Goal: Communication & Community: Answer question/provide support

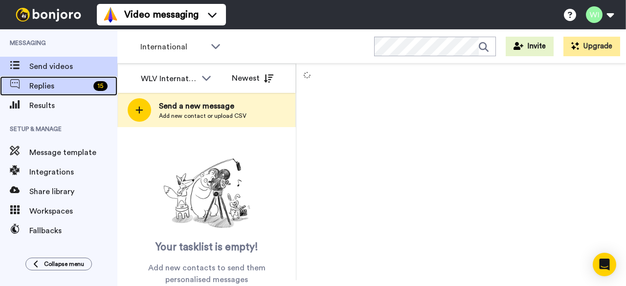
click at [60, 81] on span "Replies" at bounding box center [59, 86] width 60 height 12
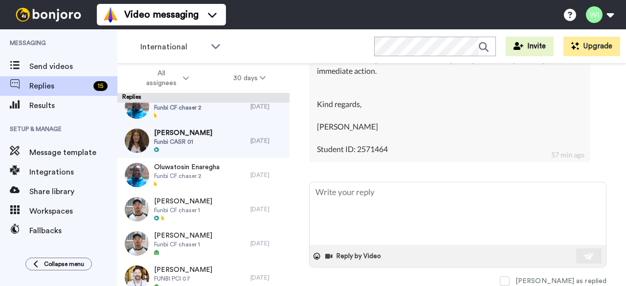
scroll to position [423, 0]
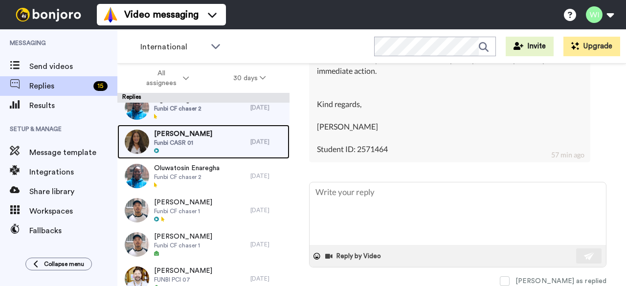
click at [185, 141] on span "Funbi CASR 01" at bounding box center [183, 143] width 58 height 8
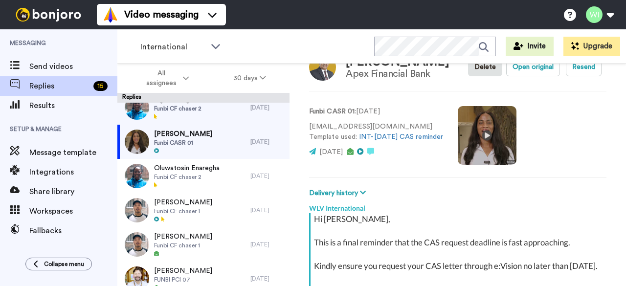
type textarea "x"
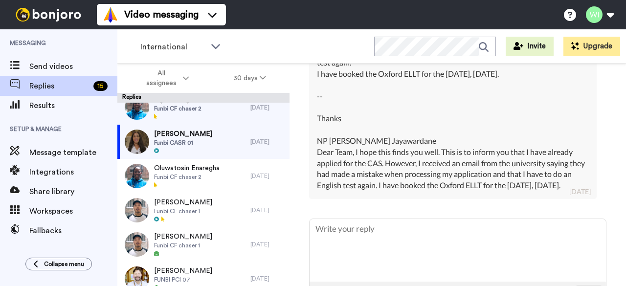
scroll to position [455, 0]
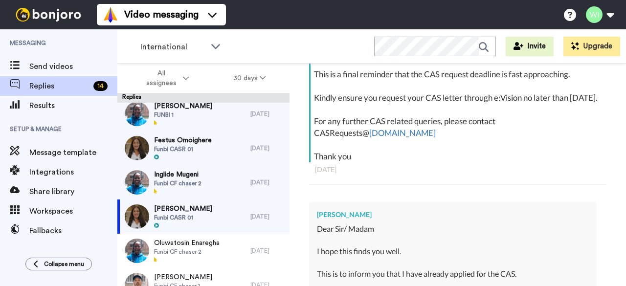
scroll to position [348, 0]
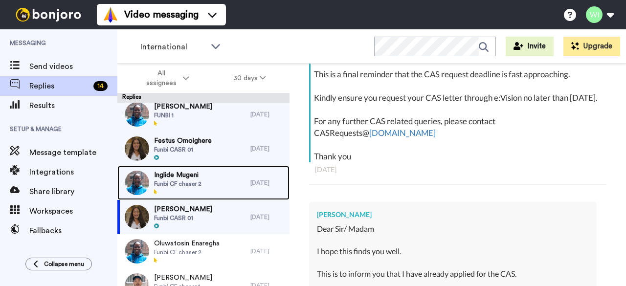
click at [195, 173] on span "Inglide Mugeni" at bounding box center [177, 175] width 47 height 10
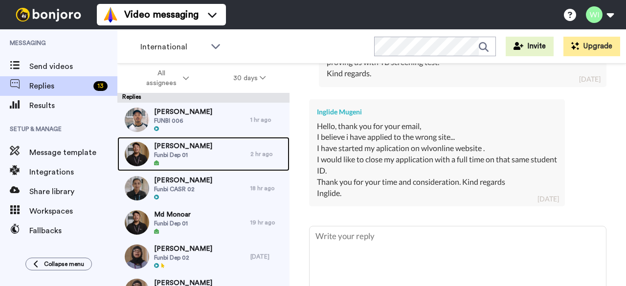
click at [190, 159] on div "Aoyon Chandra Funbi Dep 01" at bounding box center [183, 153] width 58 height 25
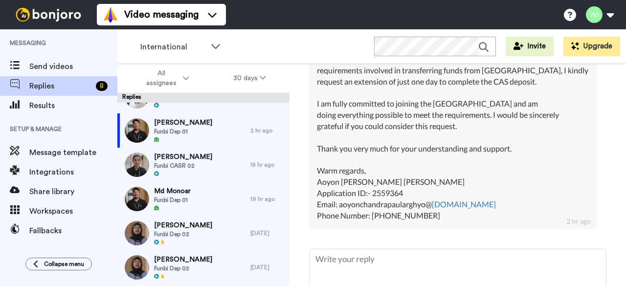
scroll to position [526, 0]
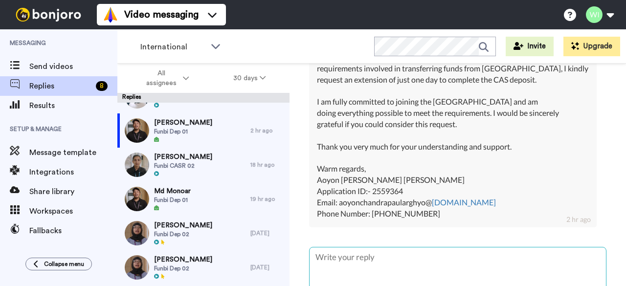
click at [361, 251] on textarea at bounding box center [458, 279] width 296 height 63
type textarea "x"
type textarea "H"
type textarea "x"
type textarea "Hi"
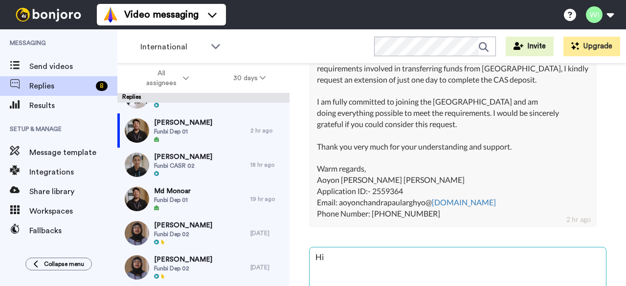
type textarea "x"
type textarea "Hi"
type textarea "x"
type textarea "Hi A"
type textarea "x"
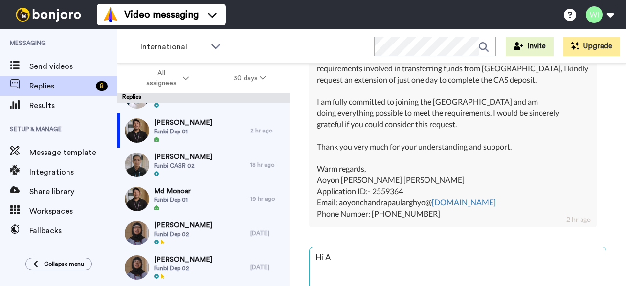
type textarea "Hi"
type textarea "x"
type textarea "Hi"
type textarea "x"
type textarea "Hi,"
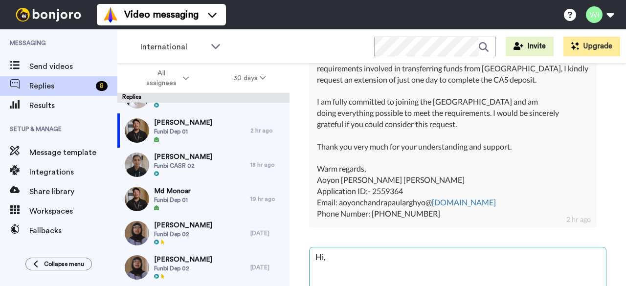
type textarea "x"
type textarea "Hi,"
type textarea "x"
type textarea "Hi, U"
type textarea "x"
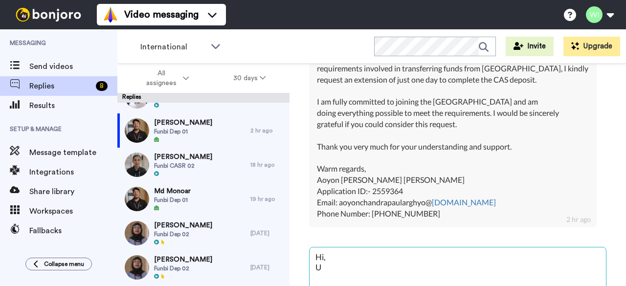
type textarea "Hi, Un"
type textarea "x"
type textarea "Hi, Unfo"
type textarea "x"
type textarea "Hi, Unfor"
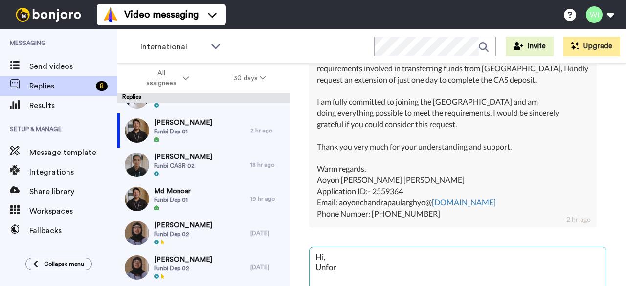
type textarea "x"
type textarea "Hi, Unforn"
type textarea "x"
type textarea "Hi, Unforna"
type textarea "x"
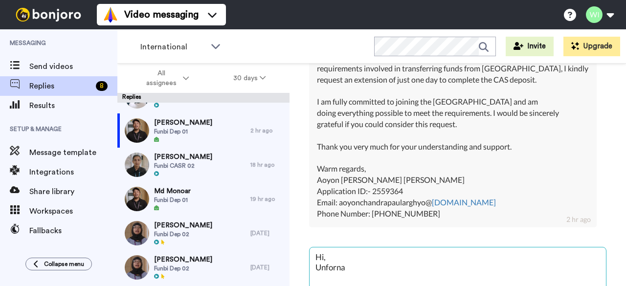
type textarea "Hi, Unfornat"
type textarea "x"
type textarea "Hi, Unfornate"
type textarea "x"
type textarea "Hi, Unfornatel"
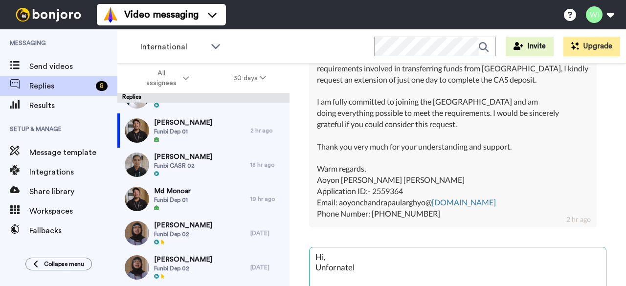
type textarea "x"
type textarea "Hi, Unfornately"
type textarea "x"
type textarea "Hi, Unfornately"
type textarea "x"
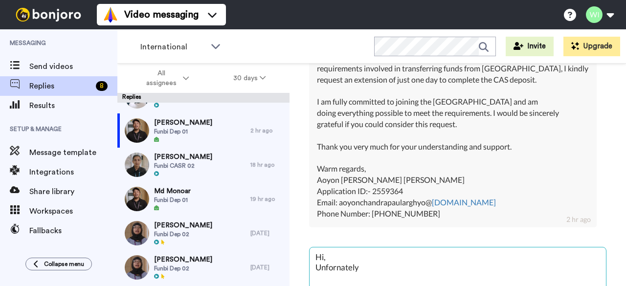
type textarea "Hi, Unfornately"
type textarea "x"
type textarea "Hi, Unfornately,"
type textarea "x"
type textarea "Hi, Unfornately,"
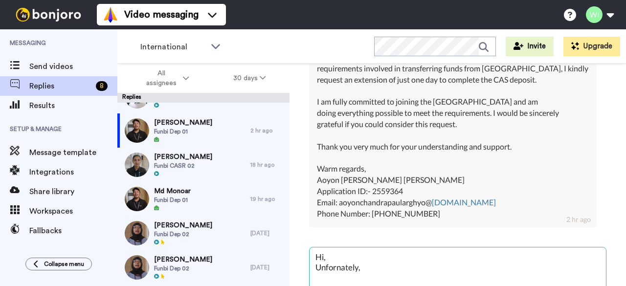
type textarea "x"
type textarea "Hi, Unfornately, d"
type textarea "x"
type textarea "Hi, Unfornately, de"
type textarea "x"
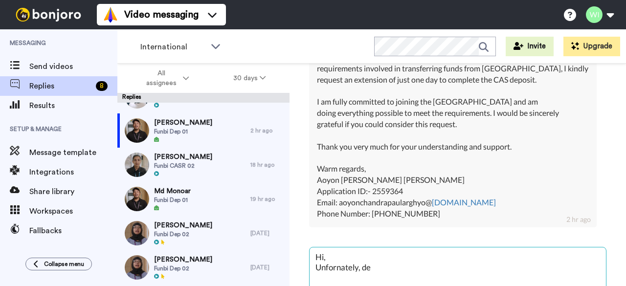
type textarea "Hi, Unfornately, dea"
type textarea "x"
type textarea "Hi, Unfornately, dead"
type textarea "x"
type textarea "Hi, Unfornately, deadl"
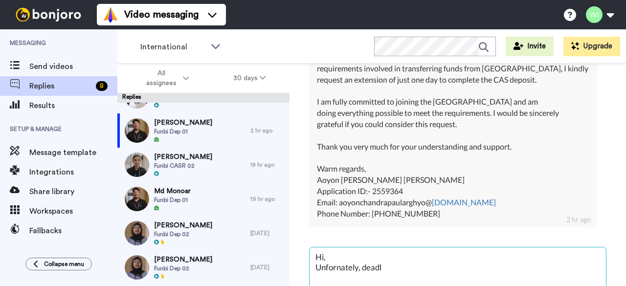
type textarea "x"
type textarea "Hi, Unfornately, deadli"
type textarea "x"
type textarea "Hi, Unfornately, deadlin"
type textarea "x"
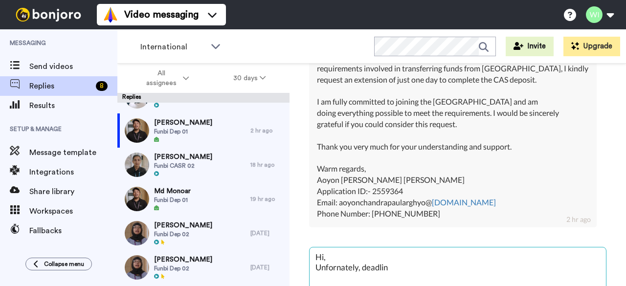
type textarea "Hi, Unfornately, deadline"
type textarea "x"
type textarea "Hi, Unfornately, deadline"
type textarea "x"
type textarea "Hi, Unfornately, deadline"
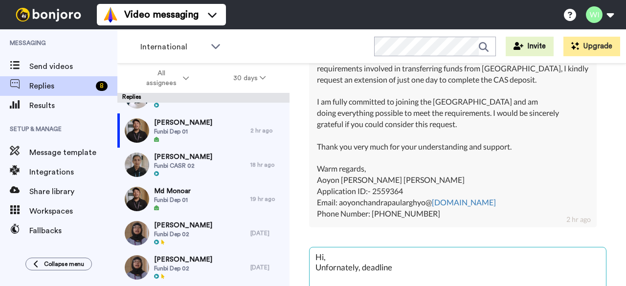
type textarea "x"
type textarea "Hi, Unfornately, deadlines"
type textarea "x"
type textarea "Hi, Unfornately, deadlines"
type textarea "x"
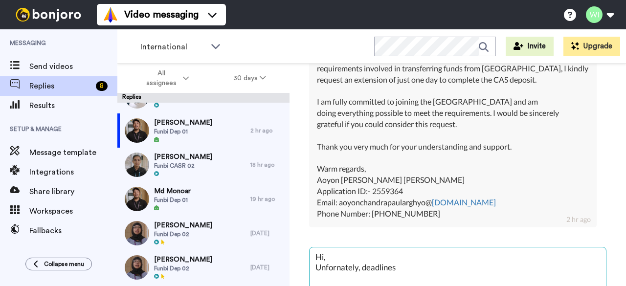
type textarea "Hi, Unfornately, deadlines a"
type textarea "x"
type textarea "Hi, Unfornately, deadlines"
type textarea "x"
type textarea "Hi, Unfornately, deadlines h"
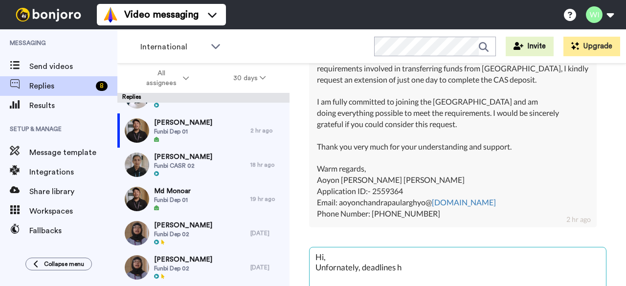
type textarea "x"
type textarea "Hi, Unfornately, deadlines ha"
type textarea "x"
type textarea "Hi, Unfornately, deadlines hav"
type textarea "x"
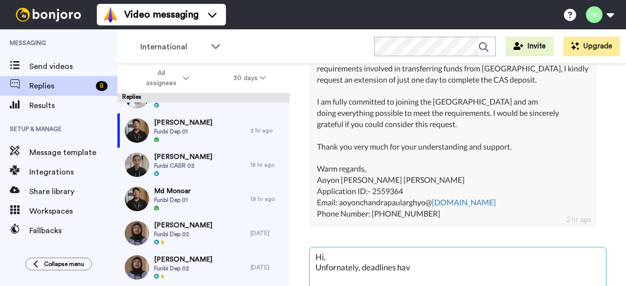
type textarea "Hi, Unfornately, deadlines have"
type textarea "x"
type textarea "Hi, Unfornately, deadlines have"
type textarea "x"
type textarea "Hi, Unfornately, deadlines have b"
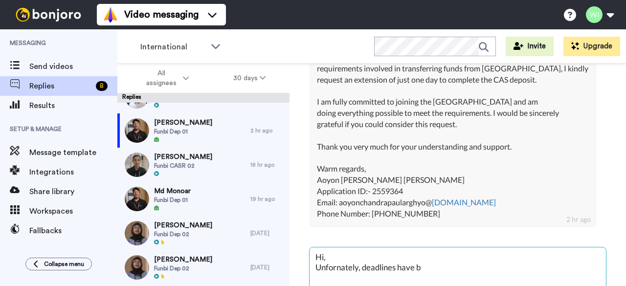
type textarea "x"
type textarea "Hi, Unfornately, deadlines have be"
type textarea "x"
type textarea "Hi, Unfornately, deadlines have bee"
type textarea "x"
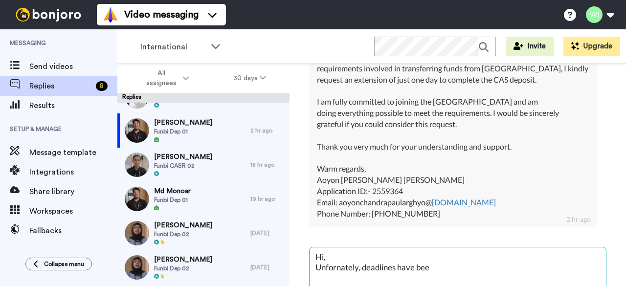
type textarea "Hi, Unfornately, deadlines have been"
type textarea "x"
type textarea "Hi, Unfornately, deadlines have been"
type textarea "x"
type textarea "Hi, Unfornately, deadlines have been s"
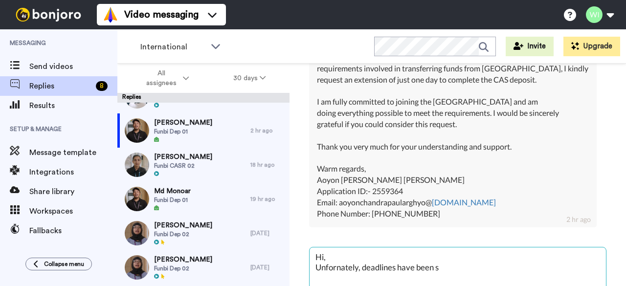
type textarea "x"
type textarea "Hi, Unfornately, deadlines have been se"
type textarea "x"
type textarea "Hi, Unfornately, deadlines have been set"
type textarea "x"
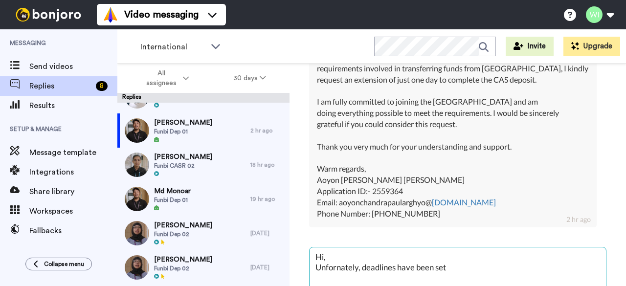
type textarea "Hi, Unfornately, deadlines have been set"
type textarea "x"
type textarea "Hi, Unfornately, deadlines have been set a"
type textarea "x"
type textarea "Hi, Unfornately, deadlines have been set an"
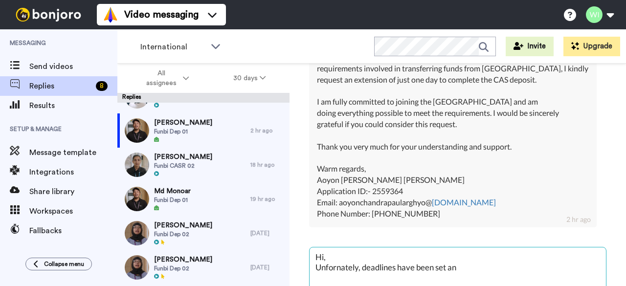
type textarea "x"
type textarea "Hi, Unfornately, deadlines have been set and"
type textarea "x"
type textarea "Hi, Unfornately, deadlines have been set and"
type textarea "x"
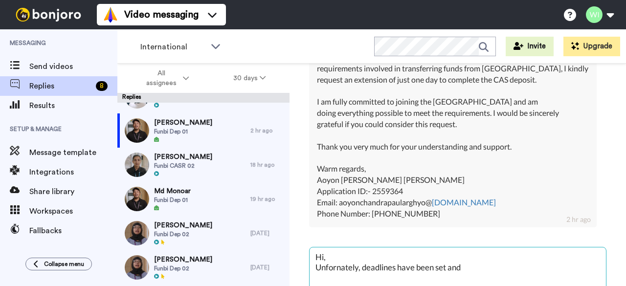
type textarea "Hi, Unfornately, deadlines have been set and"
type textarea "x"
type textarea "Hi, Unfornately, deadlines have been set an"
type textarea "x"
type textarea "Hi, Unfornately, deadlines have been set a"
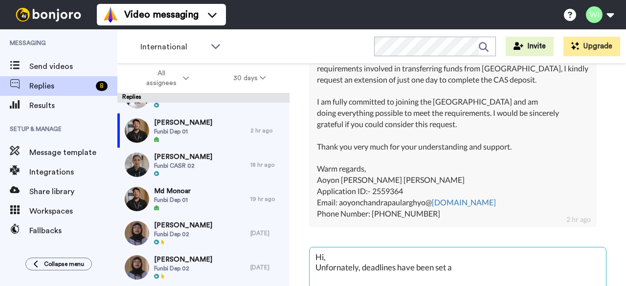
type textarea "x"
type textarea "Hi, Unfornately, deadlines have been set"
type textarea "x"
type textarea "Hi, Unfornately, deadlines have been set w"
type textarea "x"
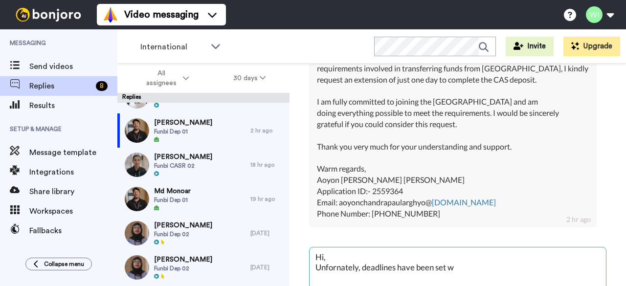
type textarea "Hi, Unfornately, deadlines have been set wi"
type textarea "x"
type textarea "Hi, Unfornately, deadlines have been set wit"
type textarea "x"
type textarea "Hi, Unfornately, deadlines have been set with"
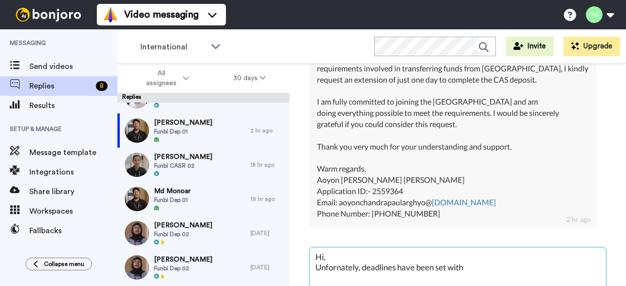
type textarea "x"
type textarea "Hi, Unfornately, deadlines have been set with"
type textarea "x"
type textarea "Hi, Unfornately, deadlines have been set with n"
type textarea "x"
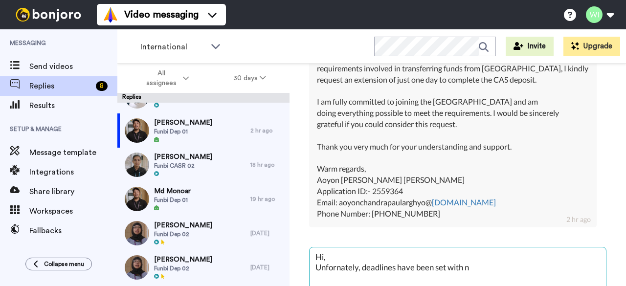
type textarea "Hi, Unfornately, deadlines have been set with no"
type textarea "x"
type textarea "Hi, Unfornately, deadlines have been set with no"
type textarea "x"
type textarea "Hi, Unfornately, deadlines have been set with no p"
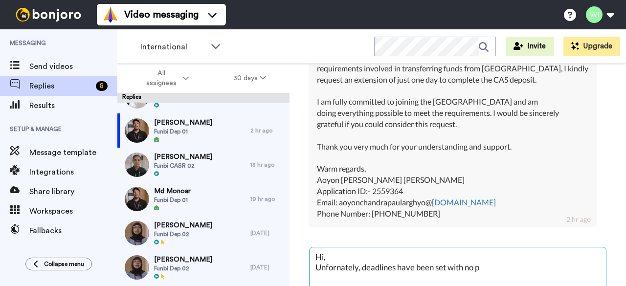
type textarea "x"
type textarea "Hi, Unfornately, deadlines have been set with no po"
type textarea "x"
type textarea "Hi, Unfornately, deadlines have been set with no pos"
type textarea "x"
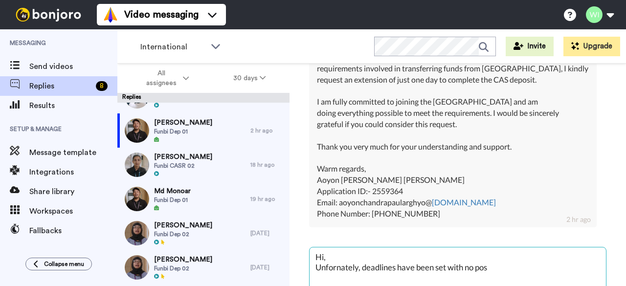
type textarea "Hi, Unfornately, deadlines have been set with no poss"
type textarea "x"
type textarea "Hi, Unfornately, deadlines have been set with no possi"
type textarea "x"
type textarea "Hi, Unfornately, deadlines have been set with no possib"
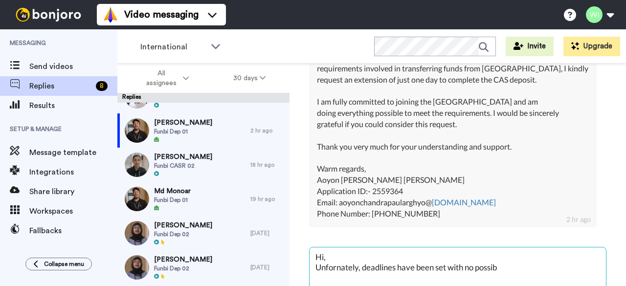
type textarea "x"
type textarea "Hi, Unfornately, deadlines have been set with no possibi"
type textarea "x"
type textarea "Hi, Unfornately, deadlines have been set with no possibil"
type textarea "x"
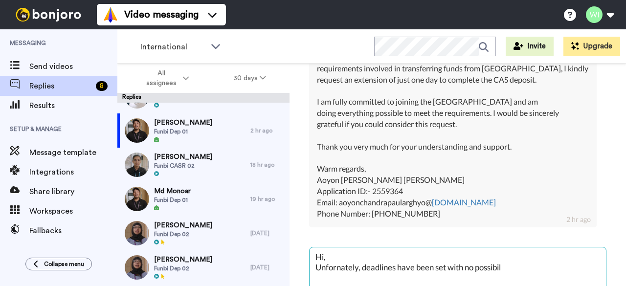
type textarea "Hi, Unfornately, deadlines have been set with no possibili"
type textarea "x"
type textarea "Hi, Unfornately, deadlines have been set with no possibilit"
type textarea "x"
type textarea "Hi, Unfornately, deadlines have been set with no possibiliti"
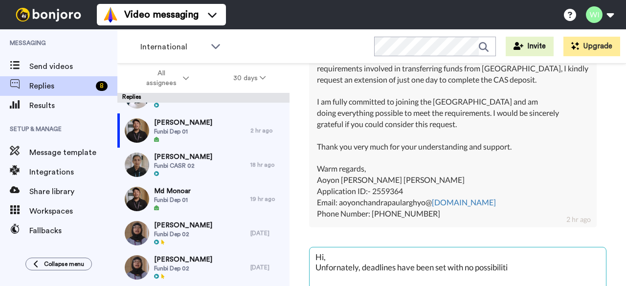
type textarea "x"
type textarea "Hi, Unfornately, deadlines have been set with no possibilit"
type textarea "x"
type textarea "Hi, Unfornately, deadlines have been set with no possibili"
type textarea "x"
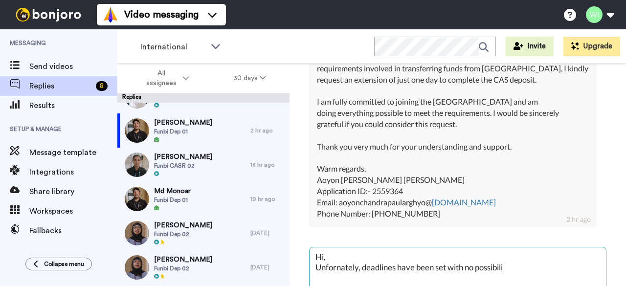
type textarea "Hi, Unfornately, deadlines have been set with no possibilit"
type textarea "x"
type textarea "Hi, Unfornately, deadlines have been set with no possibility"
type textarea "x"
type textarea "Hi, Unfornately, deadlines have been set with no possibility"
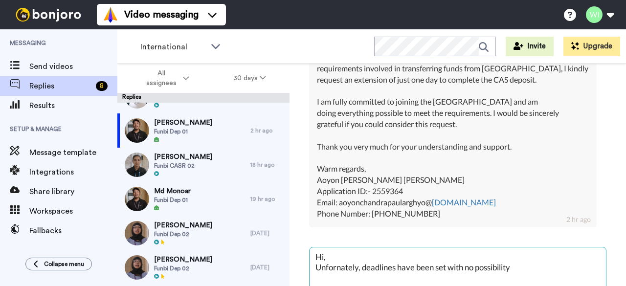
type textarea "x"
type textarea "Hi, Unfornately, deadlines have been set with no possibility o"
type textarea "x"
type textarea "Hi, Unfornately, deadlines have been set with no possibility of"
type textarea "x"
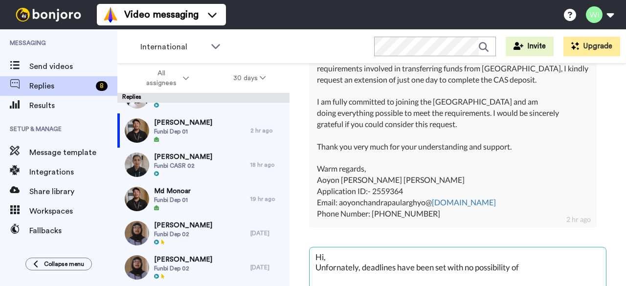
type textarea "Hi, Unfornately, deadlines have been set with no possibility of"
type textarea "x"
type textarea "Hi, Unfornately, deadlines have been set with no possibility of e"
type textarea "x"
type textarea "Hi, Unfornately, deadlines have been set with no possibility of ex"
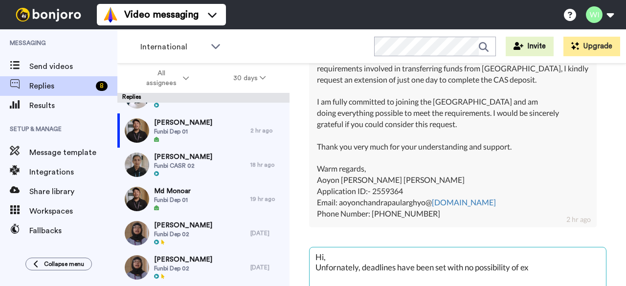
type textarea "x"
type textarea "Hi, Unfornately, deadlines have been set with no possibility of ext"
type textarea "x"
type textarea "Hi, Unfornately, deadlines have been set with no possibility of exte"
type textarea "x"
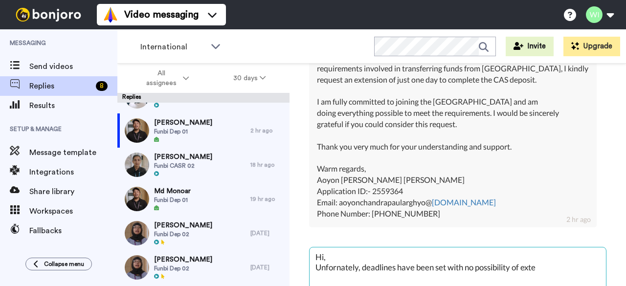
type textarea "Hi, Unfornately, deadlines have been set with no possibility of exten"
type textarea "x"
type textarea "Hi, Unfornately, deadlines have been set with no possibility of extendi"
type textarea "x"
type textarea "Hi, Unfornately, deadlines have been set with no possibility of extend"
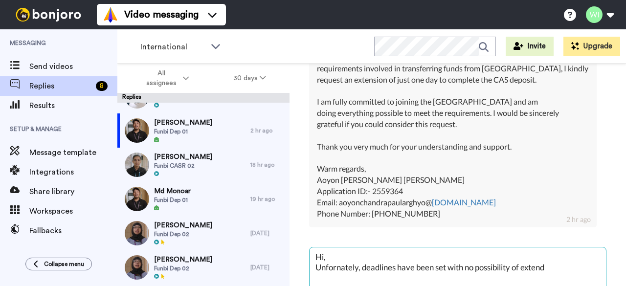
type textarea "x"
type textarea "Hi, Unfornately, deadlines have been set with no possibility of exten"
type textarea "x"
type textarea "Hi, Unfornately, deadlines have been set with no possibility of extens"
type textarea "x"
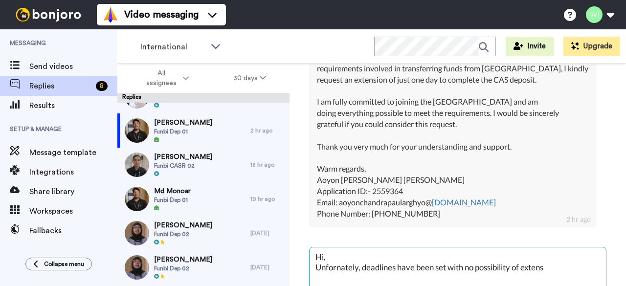
type textarea "Hi, Unfornately, deadlines have been set with no possibility of extenso"
type textarea "x"
type textarea "Hi, Unfornately, deadlines have been set with no possibility of extenson"
type textarea "x"
type textarea "Hi, Unfornately, deadlines have been set with no possibility of extenso"
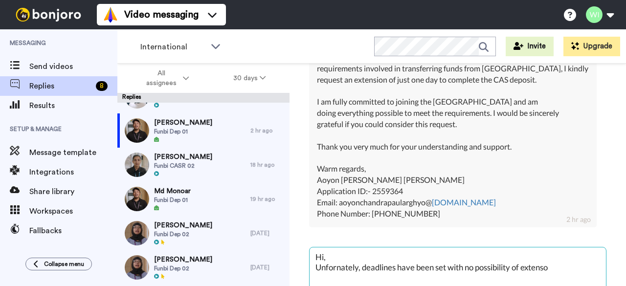
type textarea "x"
type textarea "Hi, Unfornately, deadlines have been set with no possibility of extens"
type textarea "x"
type textarea "Hi, Unfornately, deadlines have been set with no possibility of extensi"
type textarea "x"
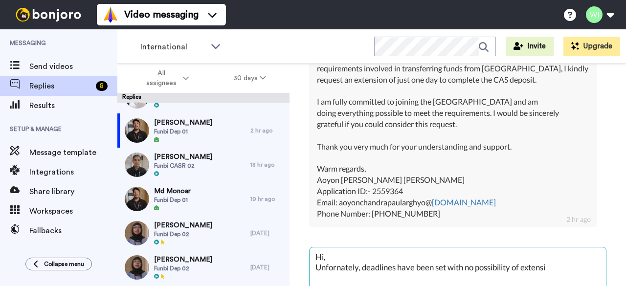
type textarea "Hi, Unfornately, deadlines have been set with no possibility of extensio"
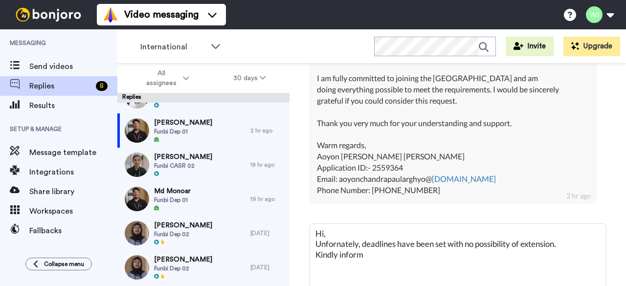
scroll to position [550, 0]
click at [362, 233] on textarea "Hi, Unfornately, deadlines have been set with no possibility of extension. Kind…" at bounding box center [458, 255] width 296 height 63
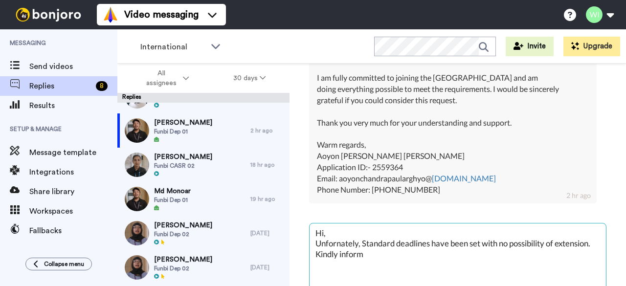
click at [367, 255] on textarea "Hi, Unfornately, Standard deadlines have been set with no possibility of extens…" at bounding box center [458, 255] width 296 height 63
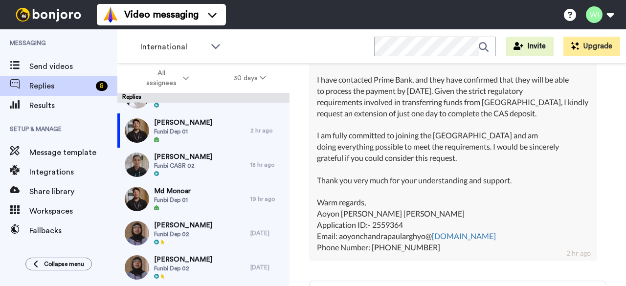
scroll to position [585, 0]
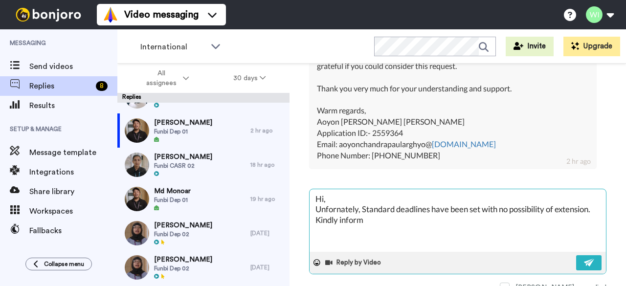
click at [331, 189] on textarea "Hi, Unfornately, Standard deadlines have been set with no possibility of extens…" at bounding box center [458, 220] width 296 height 63
click at [358, 208] on textarea "Hi, Unfornately, Standard deadlines have been set with no possibility of extens…" at bounding box center [458, 220] width 296 height 63
click at [368, 222] on textarea "Hi, Unfornately, Standard deadlines have been set with no possibility of extens…" at bounding box center [458, 220] width 296 height 63
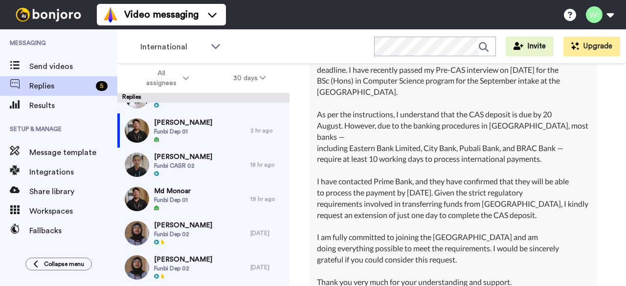
scroll to position [381, 0]
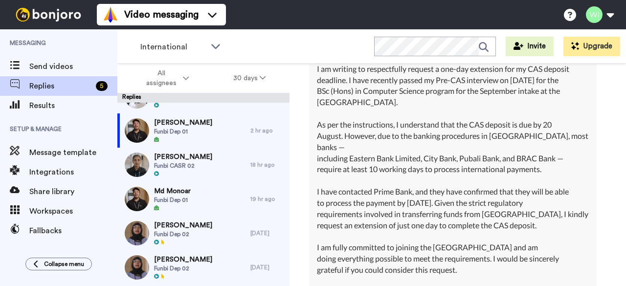
drag, startPoint x: 505, startPoint y: 173, endPoint x: 553, endPoint y: 152, distance: 52.4
click at [553, 152] on div "Dear Admissions Team, I hope this message finds you well. I am writing to respe…" at bounding box center [453, 197] width 272 height 335
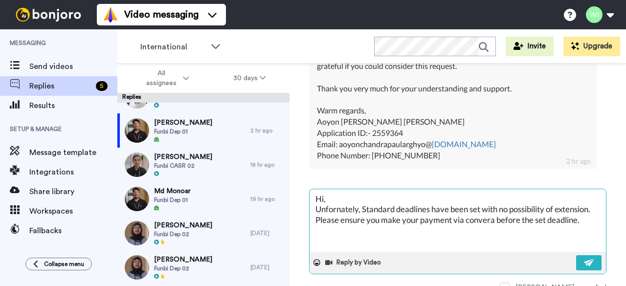
click at [587, 224] on textarea "Hi, Unfornately, Standard deadlines have been set with no possibility of extens…" at bounding box center [458, 220] width 296 height 63
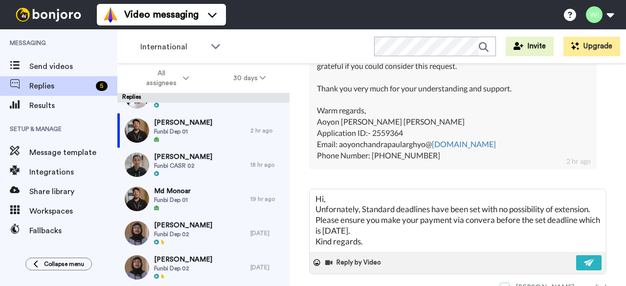
click at [510, 283] on span at bounding box center [505, 288] width 10 height 10
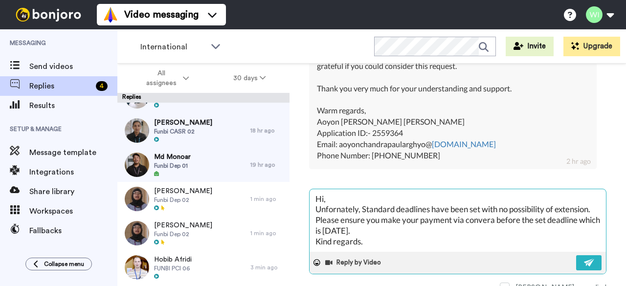
scroll to position [0, 0]
click at [337, 197] on textarea "Hi, Unfornately, Standard deadlines have been set with no possibility of extens…" at bounding box center [458, 220] width 296 height 63
click at [428, 216] on textarea "Hi, Unfortunately, Standard deadlines have been set with no possibility of exte…" at bounding box center [458, 220] width 296 height 63
drag, startPoint x: 366, startPoint y: 198, endPoint x: 313, endPoint y: 203, distance: 53.0
click at [313, 203] on textarea "Hi, Unfortunately, Standard deadlines have been set with no possibility of exte…" at bounding box center [458, 220] width 296 height 63
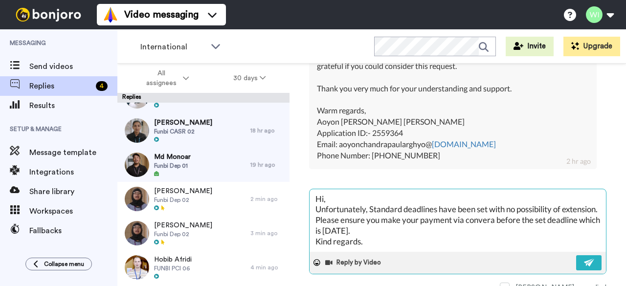
scroll to position [10, 0]
click at [584, 259] on img at bounding box center [589, 263] width 11 height 8
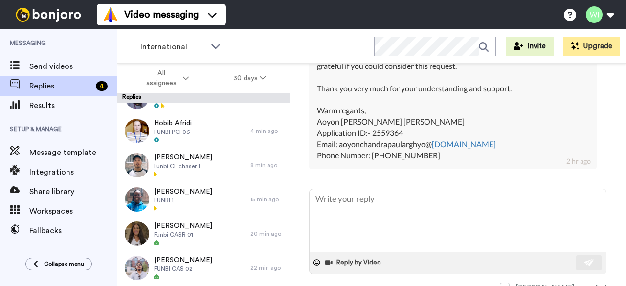
scroll to position [0, 0]
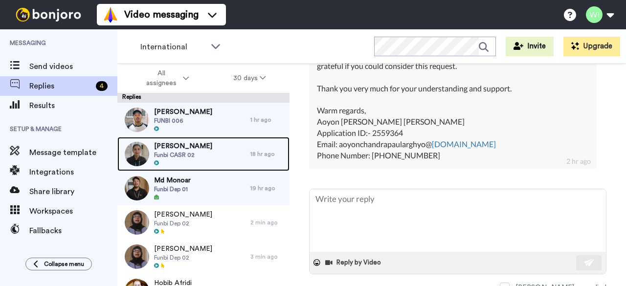
click at [199, 152] on span "Funbi CASR 02" at bounding box center [183, 155] width 58 height 8
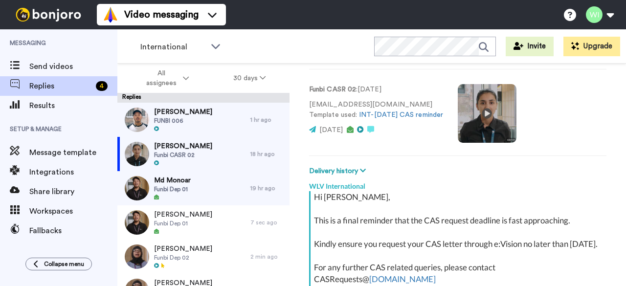
scroll to position [283, 0]
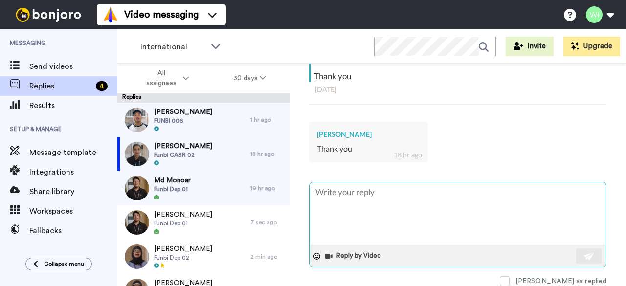
click at [409, 194] on textarea at bounding box center [458, 213] width 296 height 63
click at [409, 193] on textarea at bounding box center [458, 213] width 296 height 63
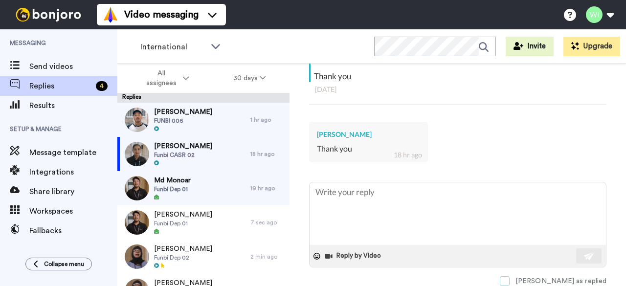
click at [510, 276] on span at bounding box center [505, 281] width 10 height 10
click at [507, 114] on div "Joseph Adebayo Thank you 18 hr ago" at bounding box center [457, 140] width 297 height 53
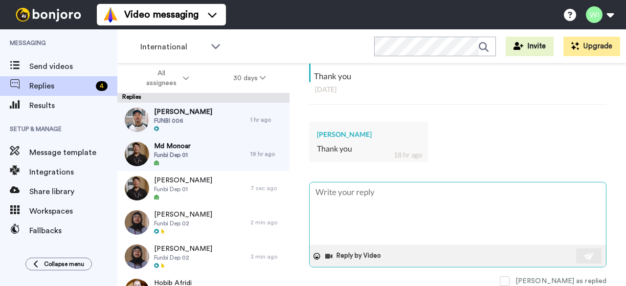
click at [342, 187] on textarea at bounding box center [458, 213] width 296 height 63
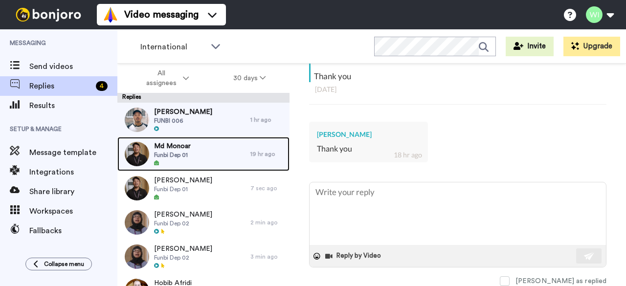
click at [235, 146] on div "Md Monoar Funbi Dep 01" at bounding box center [183, 154] width 133 height 34
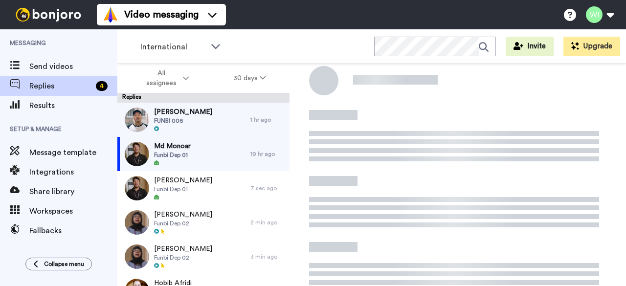
scroll to position [160, 0]
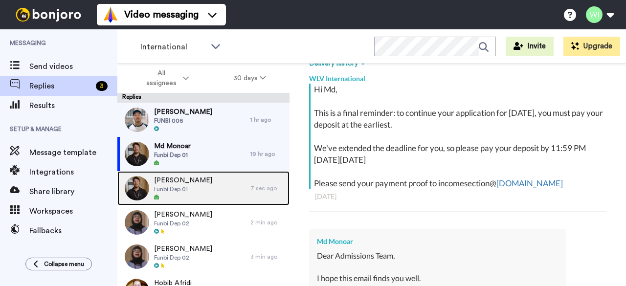
click at [184, 195] on div at bounding box center [183, 197] width 58 height 7
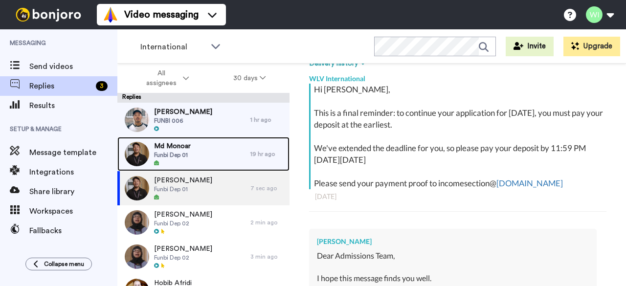
click at [220, 150] on div "Md Monoar Funbi Dep 01" at bounding box center [183, 154] width 133 height 34
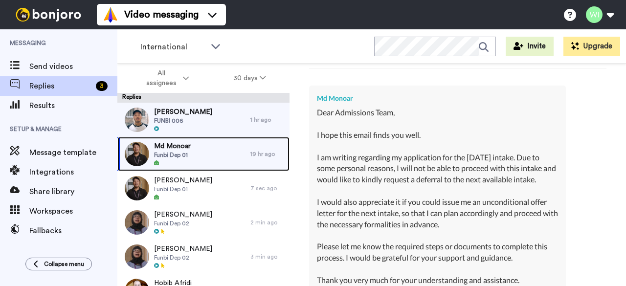
scroll to position [296, 0]
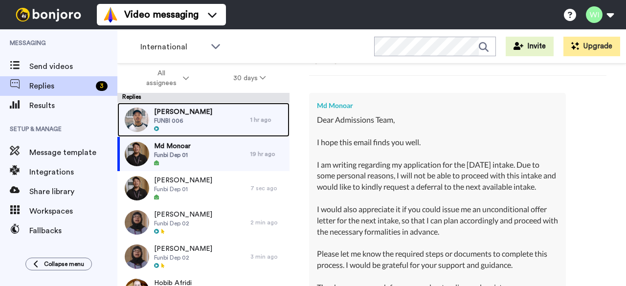
click at [224, 121] on div "Sineth Jayalth FUNBI 006" at bounding box center [183, 120] width 133 height 34
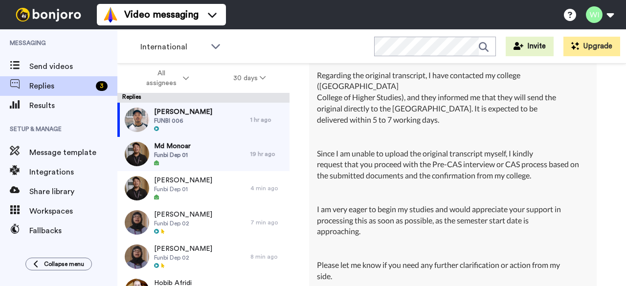
scroll to position [2652, 0]
click at [429, 165] on div "Dear Admissions Team, I hope you are well. I am writing to kindly follow up on …" at bounding box center [453, 164] width 272 height 458
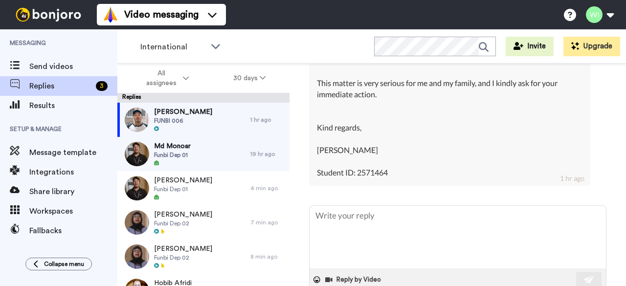
scroll to position [11631, 0]
click at [359, 179] on div "Dear Admissions Team, My name is Sineth Chathum Jayalath, student ID 2571464. I…" at bounding box center [450, 38] width 266 height 279
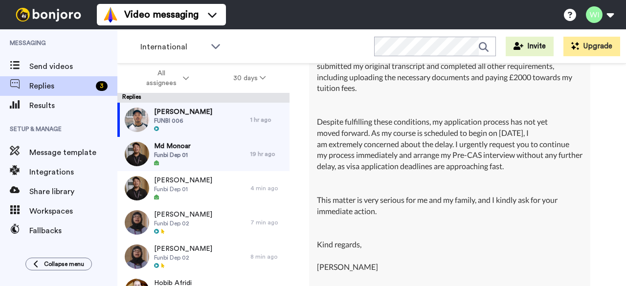
scroll to position [11742, 0]
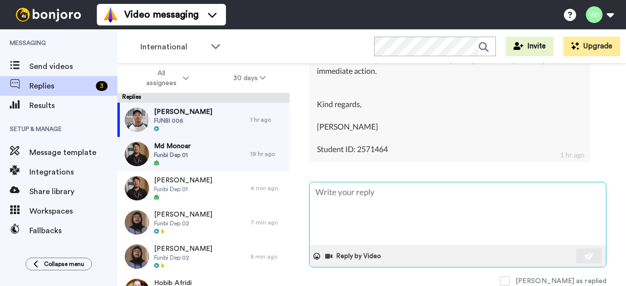
click at [353, 189] on textarea at bounding box center [458, 213] width 296 height 63
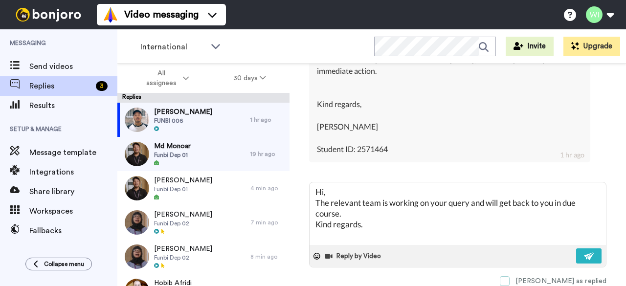
click at [510, 276] on span at bounding box center [505, 281] width 10 height 10
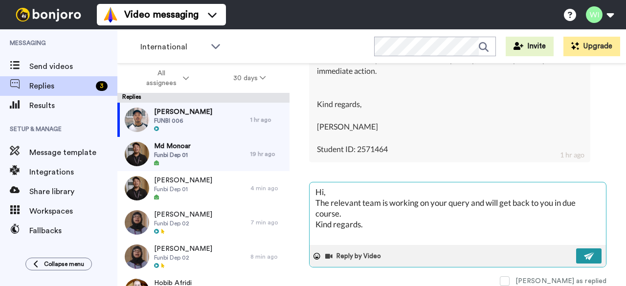
click at [584, 252] on img at bounding box center [589, 256] width 11 height 8
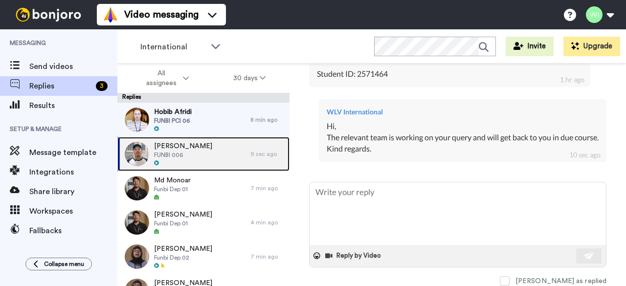
click at [206, 153] on div "Sineth Jayalth FUNBI 006" at bounding box center [183, 154] width 133 height 34
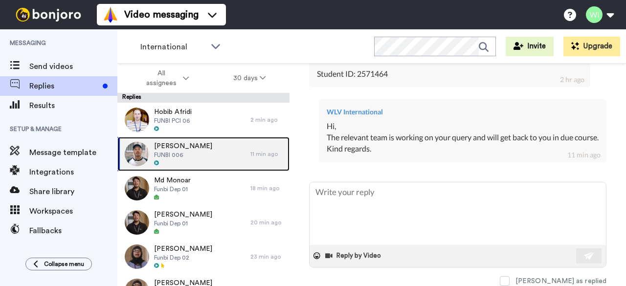
scroll to position [11828, 0]
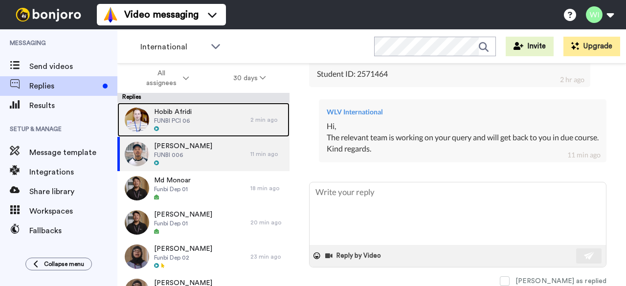
click at [225, 125] on div "Hobib Afridi FUNBI PCI 06" at bounding box center [183, 120] width 133 height 34
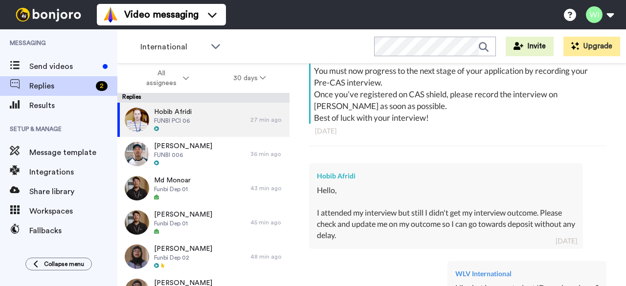
scroll to position [211, 0]
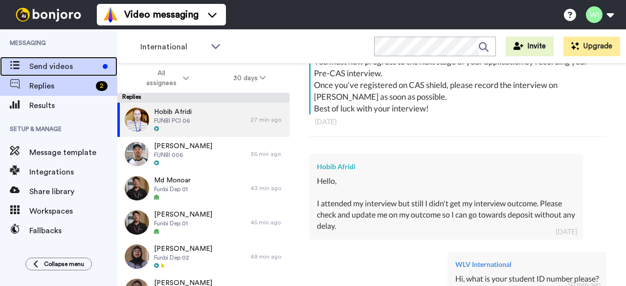
click at [71, 66] on span "Send videos" at bounding box center [63, 67] width 69 height 12
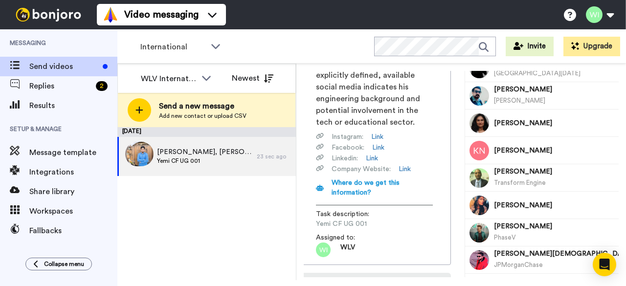
scroll to position [184, 6]
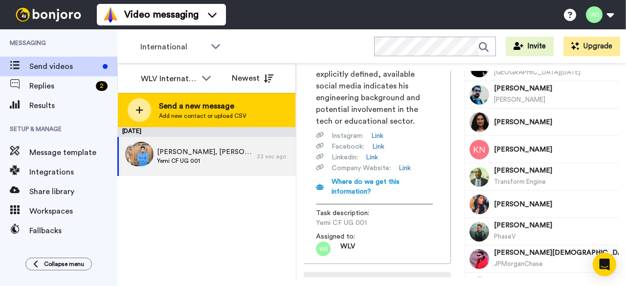
click at [166, 105] on span "Send a new message" at bounding box center [203, 106] width 88 height 12
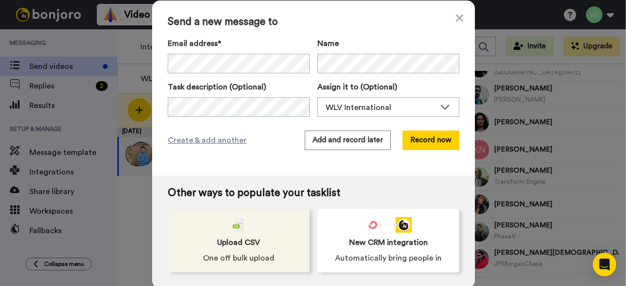
click at [234, 238] on span "Upload CSV" at bounding box center [238, 243] width 43 height 12
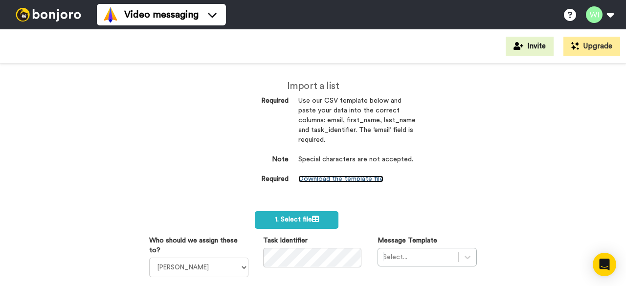
click at [335, 181] on link "Download the template file" at bounding box center [340, 179] width 85 height 7
click at [328, 181] on link "Download the template file" at bounding box center [340, 179] width 85 height 7
click at [237, 267] on select "Laura Wright Amarjit Duggal WLV Academic (FSE) Divandra Birla Bolutife Ademokoy…" at bounding box center [198, 268] width 99 height 20
select select "d575366b-34de-4d4d-ba6c-d2d11e507584"
click at [149, 258] on select "Laura Wright Amarjit Duggal WLV Academic (FSE) Divandra Birla Bolutife Ademokoy…" at bounding box center [198, 268] width 99 height 20
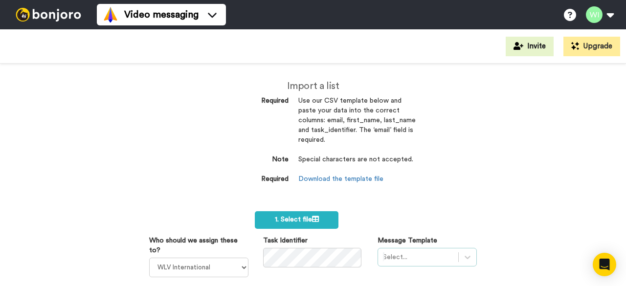
click at [416, 260] on div "Select..." at bounding box center [427, 257] width 99 height 19
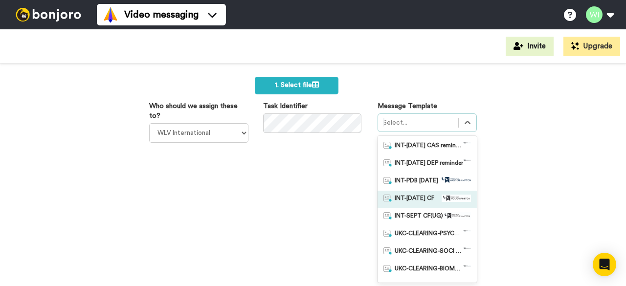
click at [442, 200] on img at bounding box center [456, 199] width 29 height 8
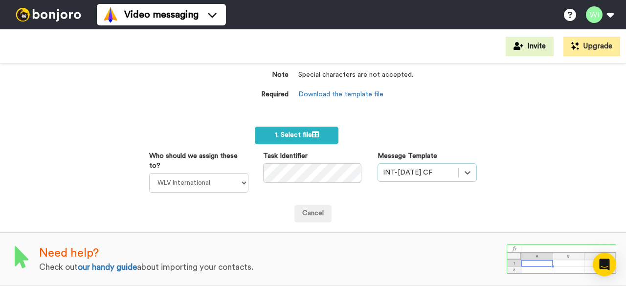
scroll to position [90, 0]
click at [461, 168] on div "option INT-Sept 25 CF, selected. Select is focused ,type to refine list, press …" at bounding box center [427, 172] width 99 height 19
click at [520, 162] on div "Import a list Required Use our CSV template below and paste your data into the …" at bounding box center [313, 175] width 626 height 223
click at [298, 132] on span "1. Select file" at bounding box center [297, 135] width 44 height 7
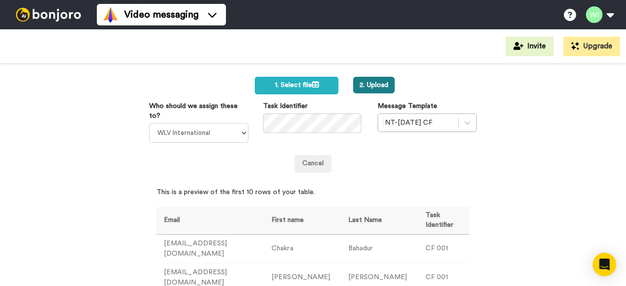
click at [385, 86] on button "2. Upload" at bounding box center [374, 85] width 42 height 17
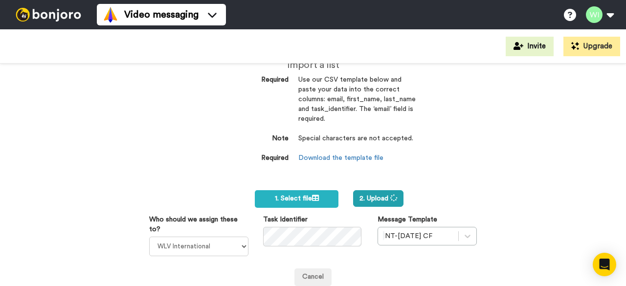
scroll to position [21, 0]
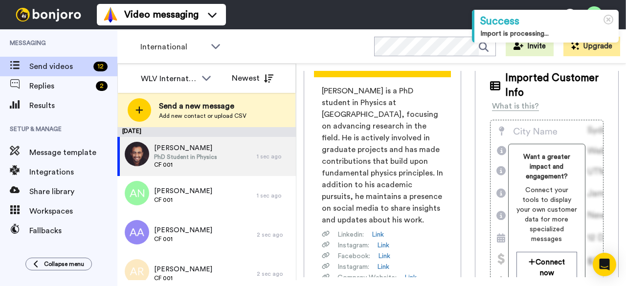
scroll to position [75, 0]
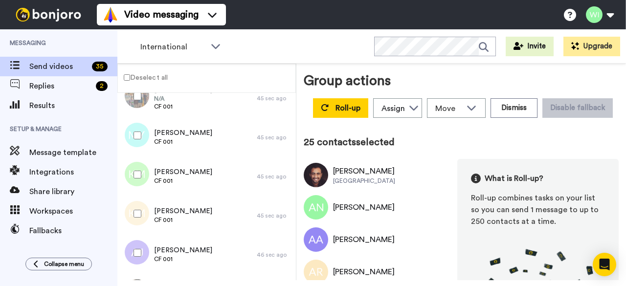
scroll to position [800, 0]
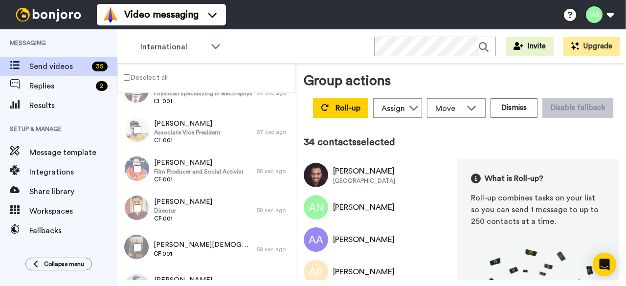
scroll to position [1192, 0]
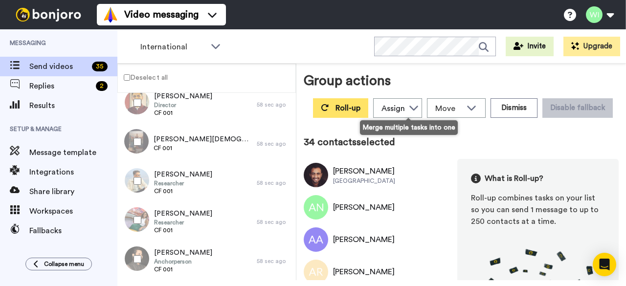
click at [361, 106] on span "Roll-up" at bounding box center [348, 108] width 25 height 8
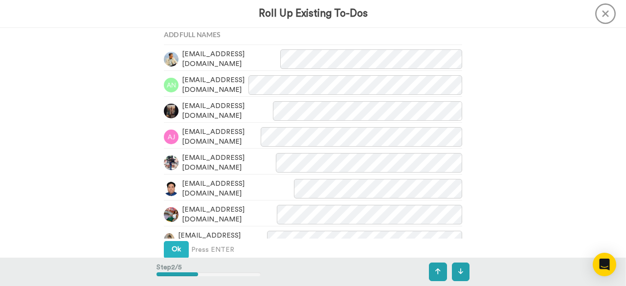
scroll to position [284, 0]
click at [169, 246] on button "Ok" at bounding box center [176, 250] width 25 height 18
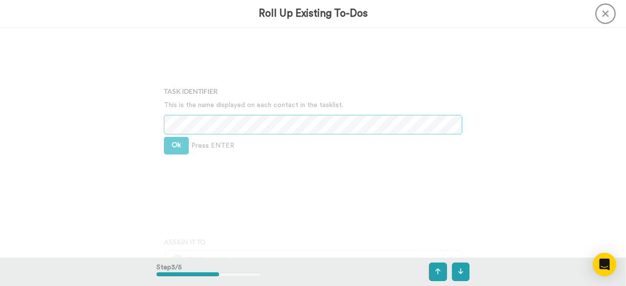
scroll to position [520, 0]
click at [181, 146] on button "Ok" at bounding box center [176, 145] width 25 height 18
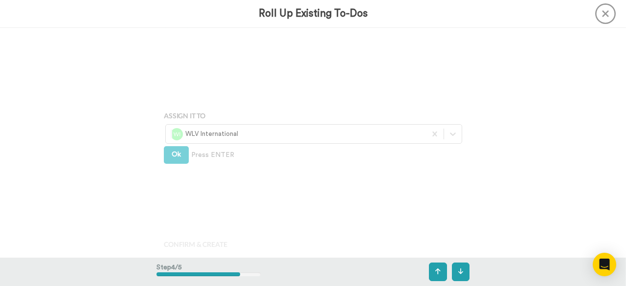
scroll to position [664, 0]
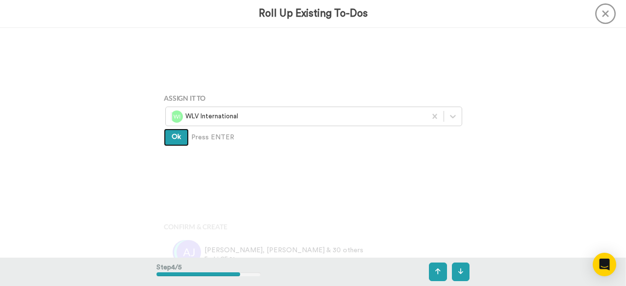
click at [174, 137] on span "Ok" at bounding box center [176, 137] width 9 height 7
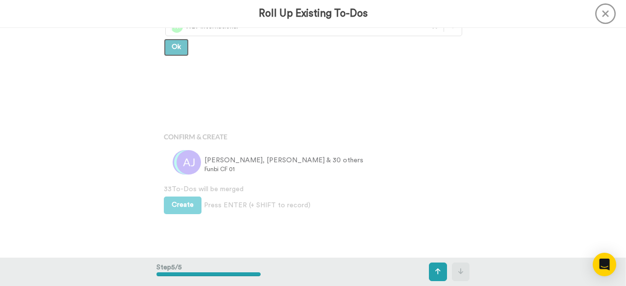
scroll to position [763, 0]
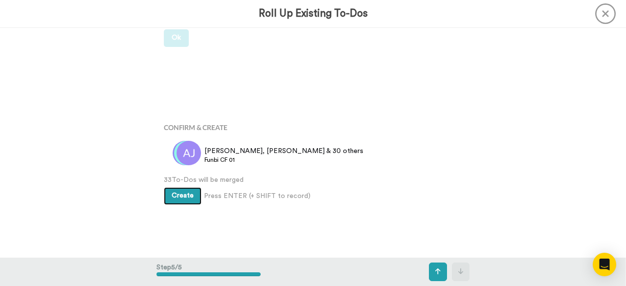
click at [173, 204] on button "Create" at bounding box center [183, 196] width 38 height 18
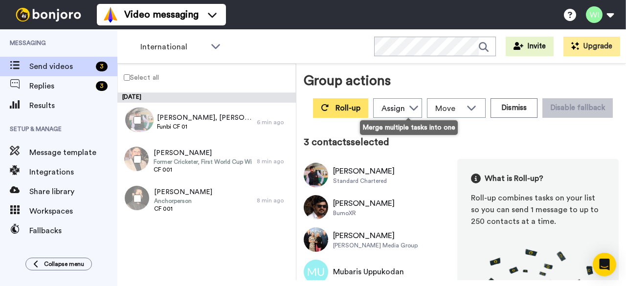
click at [361, 105] on span "Roll-up" at bounding box center [348, 108] width 25 height 8
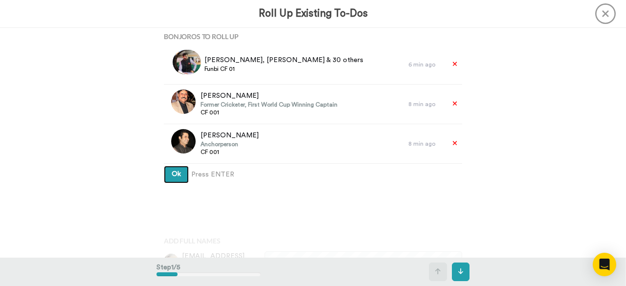
click at [175, 172] on span "Ok" at bounding box center [176, 174] width 9 height 7
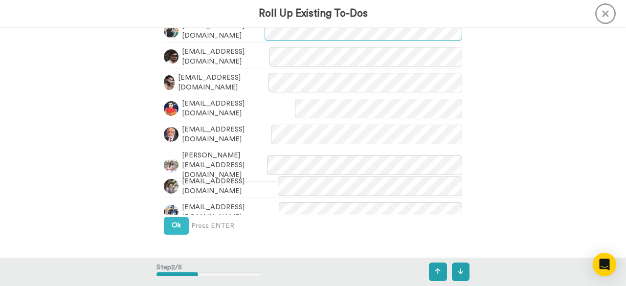
scroll to position [231, 0]
click at [172, 221] on button "Ok" at bounding box center [176, 226] width 25 height 18
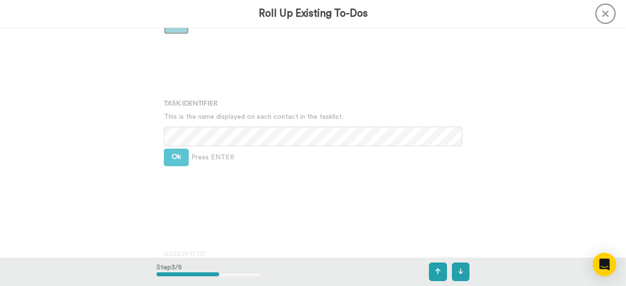
scroll to position [443, 0]
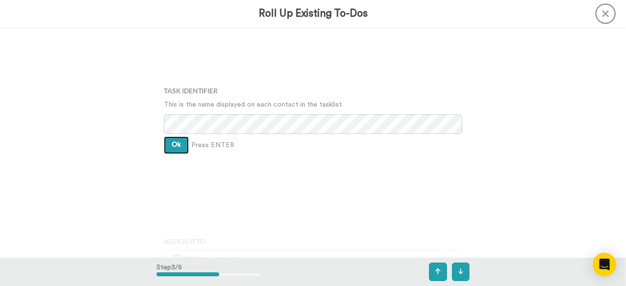
click at [173, 145] on span "Ok" at bounding box center [176, 144] width 9 height 7
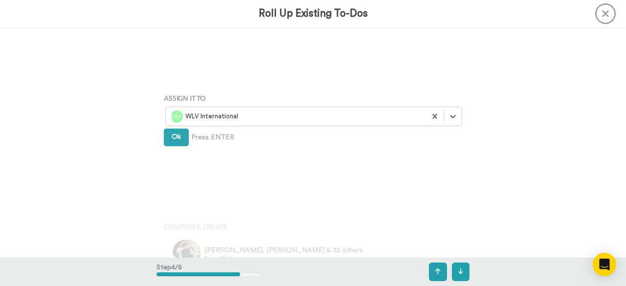
scroll to position [587, 0]
click at [173, 133] on button "Ok" at bounding box center [176, 138] width 25 height 18
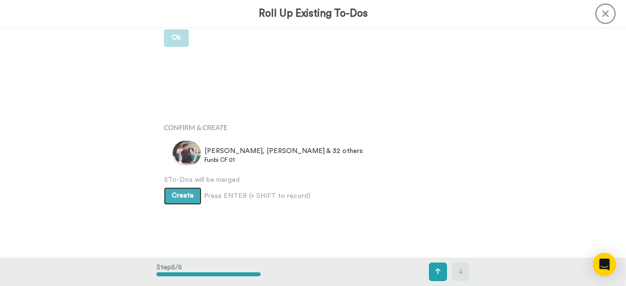
scroll to position [686, 0]
click at [186, 197] on span "Create" at bounding box center [183, 195] width 22 height 7
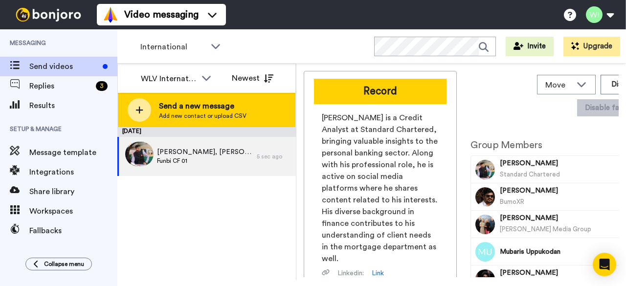
click at [195, 108] on span "Send a new message" at bounding box center [203, 106] width 88 height 12
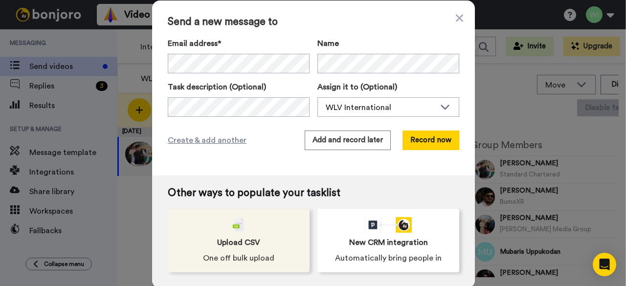
click at [217, 240] on span "Upload CSV" at bounding box center [238, 243] width 43 height 12
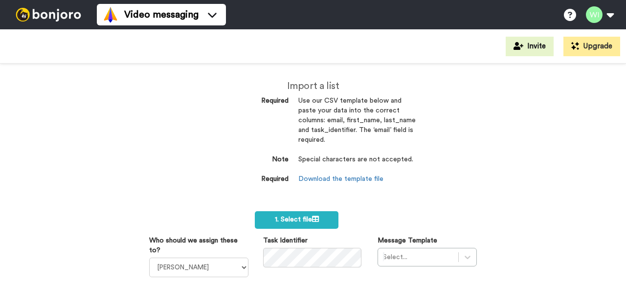
click at [242, 272] on select "[PERSON_NAME] [PERSON_NAME] WLV Academic (FSE) [PERSON_NAME] Ademokoya UK Recru…" at bounding box center [198, 268] width 99 height 20
select select "d575366b-34de-4d4d-ba6c-d2d11e507584"
click at [149, 258] on select "[PERSON_NAME] [PERSON_NAME] WLV Academic (FSE) [PERSON_NAME] Ademokoya UK Recru…" at bounding box center [198, 268] width 99 height 20
click at [408, 259] on div "Select..." at bounding box center [427, 257] width 99 height 19
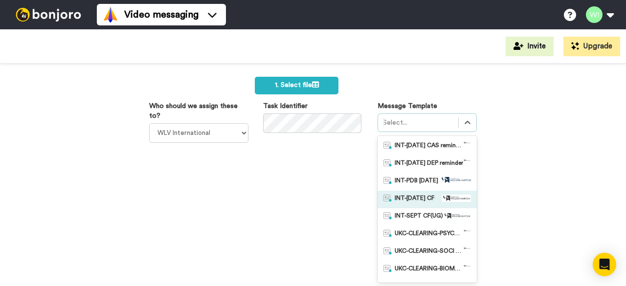
click at [415, 198] on span "INT-[DATE] CF" at bounding box center [415, 200] width 40 height 10
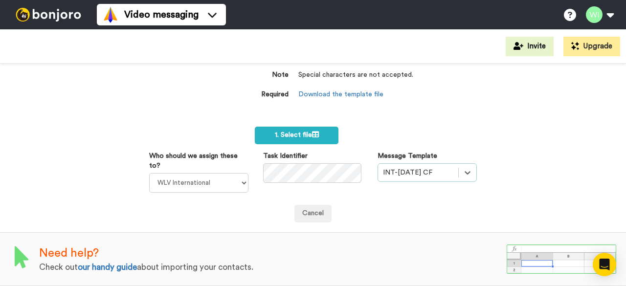
scroll to position [90, 0]
click at [319, 214] on link "Cancel" at bounding box center [312, 214] width 37 height 18
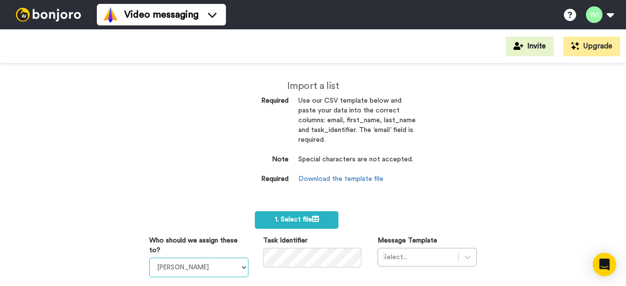
click at [238, 266] on select "[PERSON_NAME] [PERSON_NAME] WLV Academic (FSE) [PERSON_NAME] Ademokoya UK Recru…" at bounding box center [198, 268] width 99 height 20
select select "d575366b-34de-4d4d-ba6c-d2d11e507584"
click at [149, 258] on select "[PERSON_NAME] [PERSON_NAME] WLV Academic (FSE) [PERSON_NAME] Ademokoya UK Recru…" at bounding box center [198, 268] width 99 height 20
click at [416, 251] on div "Select..." at bounding box center [427, 257] width 99 height 19
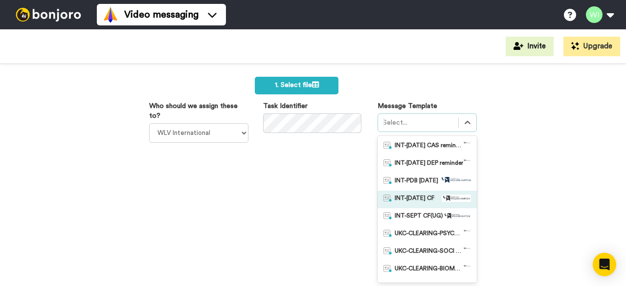
click at [430, 193] on div "INT-[DATE] CF" at bounding box center [427, 200] width 99 height 18
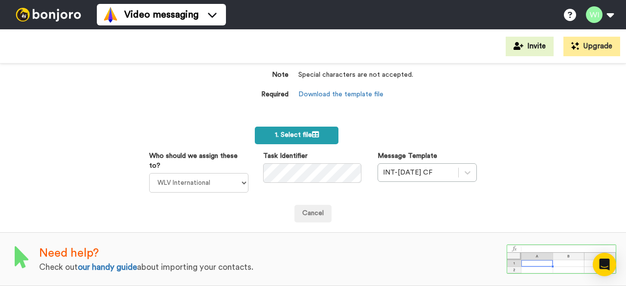
click at [283, 132] on span "1. Select file" at bounding box center [297, 135] width 44 height 7
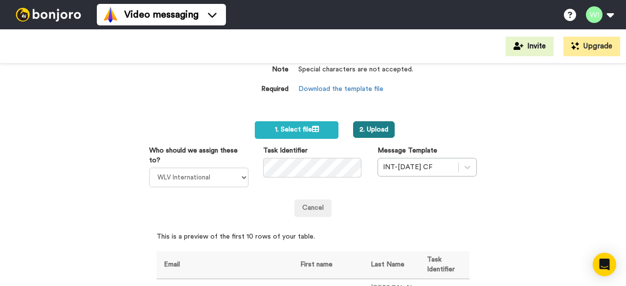
click at [383, 128] on button "2. Upload" at bounding box center [374, 129] width 42 height 17
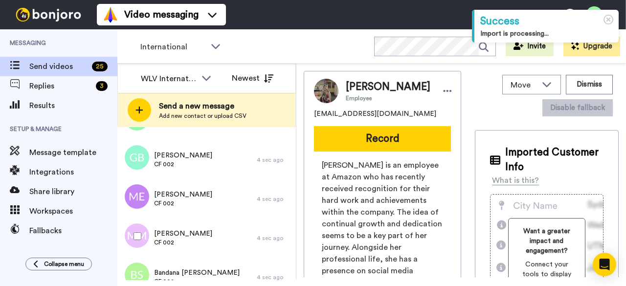
scroll to position [835, 0]
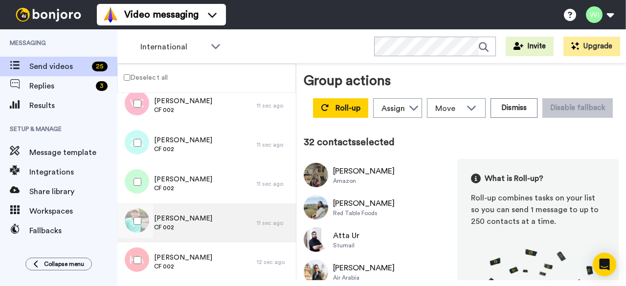
scroll to position [1113, 0]
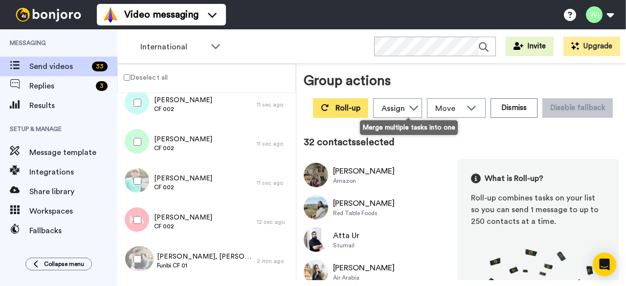
click at [361, 112] on span "Roll-up" at bounding box center [348, 108] width 25 height 8
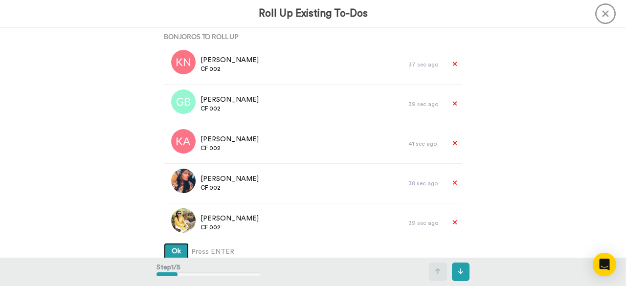
click at [169, 246] on button "Ok" at bounding box center [176, 252] width 25 height 18
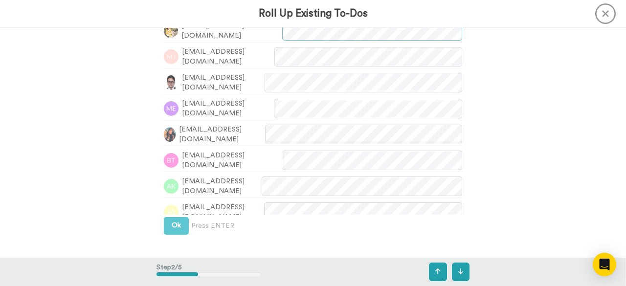
scroll to position [308, 0]
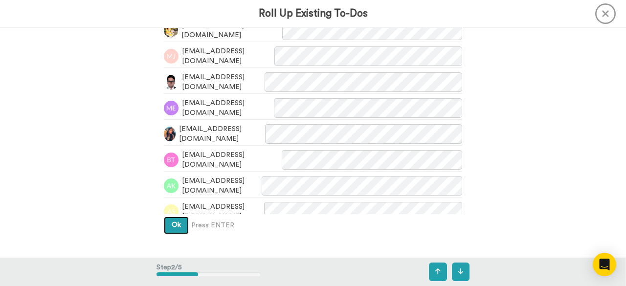
click at [173, 227] on span "Ok" at bounding box center [176, 225] width 9 height 7
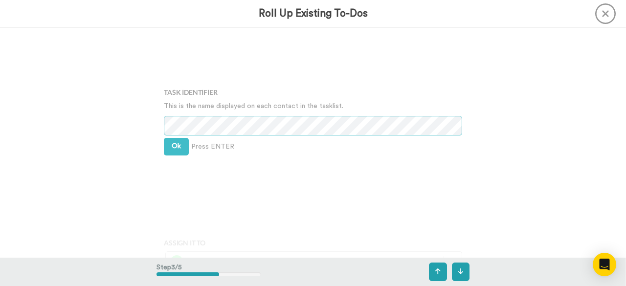
scroll to position [520, 0]
click at [172, 147] on span "Ok" at bounding box center [176, 144] width 9 height 7
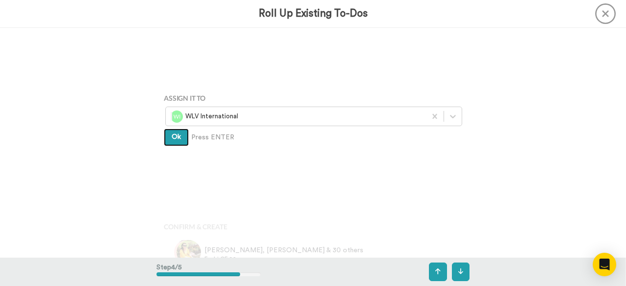
click at [173, 137] on span "Ok" at bounding box center [176, 137] width 9 height 7
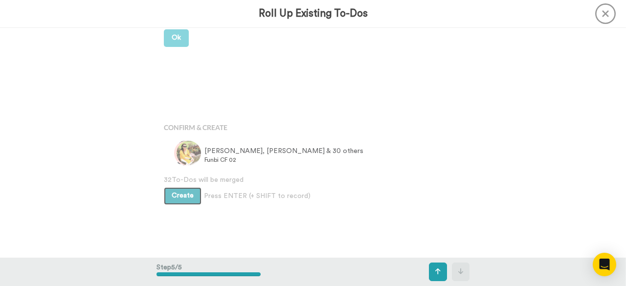
scroll to position [763, 0]
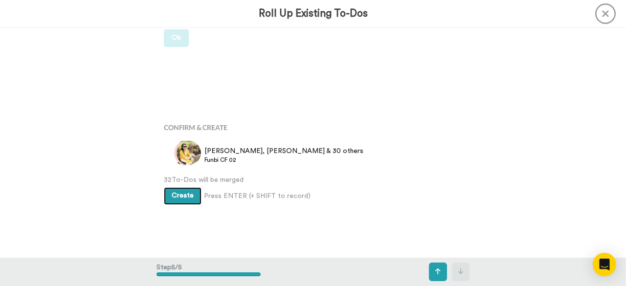
click at [182, 197] on span "Create" at bounding box center [183, 195] width 22 height 7
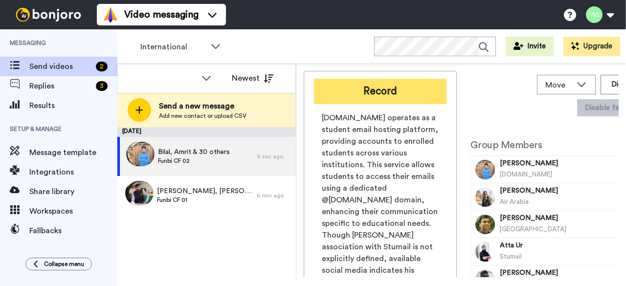
click at [378, 90] on button "Record" at bounding box center [380, 91] width 133 height 25
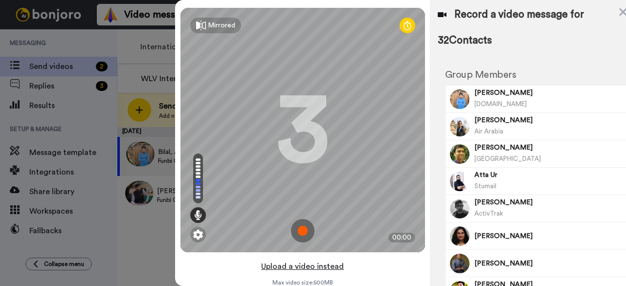
click at [301, 268] on button "Upload a video instead" at bounding box center [302, 266] width 89 height 13
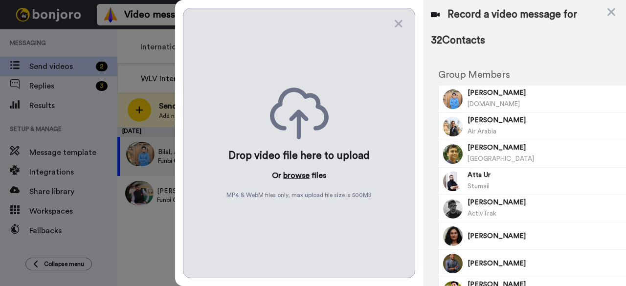
click at [295, 173] on button "browse" at bounding box center [296, 176] width 26 height 12
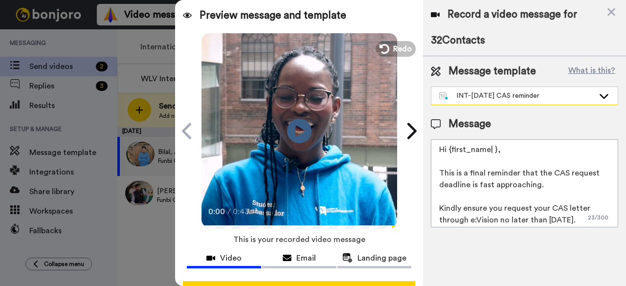
click at [605, 91] on icon at bounding box center [604, 96] width 12 height 10
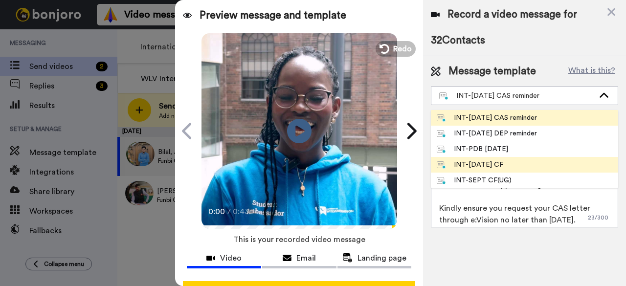
click at [503, 167] on span "INT-Sept 25 CF" at bounding box center [470, 165] width 78 height 10
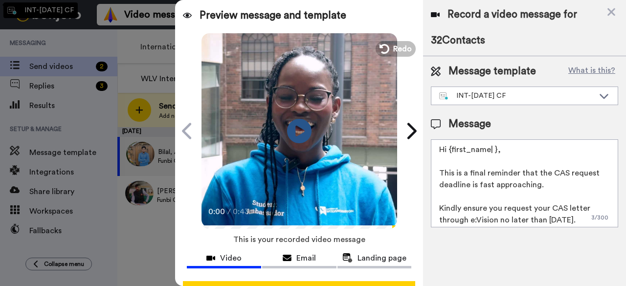
type textarea "Hi {first_name| }, Thank you for applying to study with us. On checking your re…"
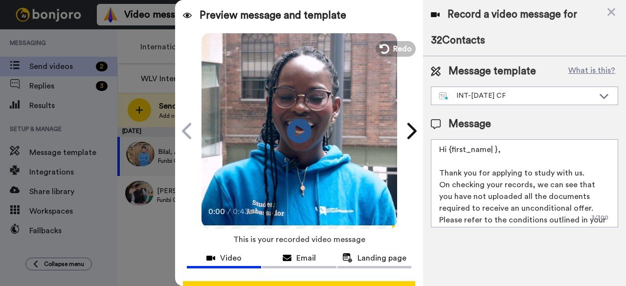
scroll to position [38, 0]
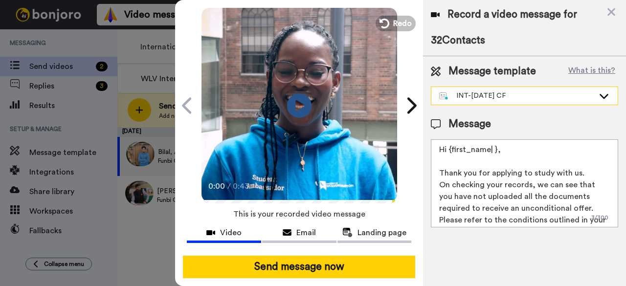
click at [607, 98] on icon at bounding box center [604, 96] width 12 height 10
click at [296, 90] on icon "Play/Pause" at bounding box center [300, 105] width 26 height 46
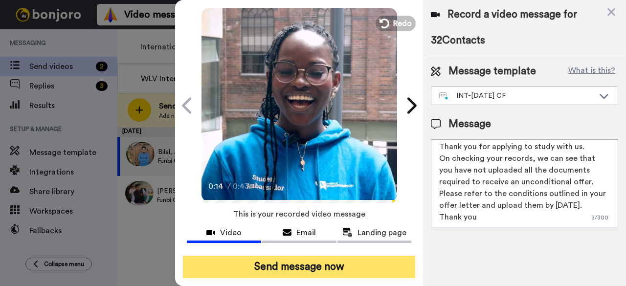
click at [320, 256] on button "Send message now" at bounding box center [299, 267] width 232 height 23
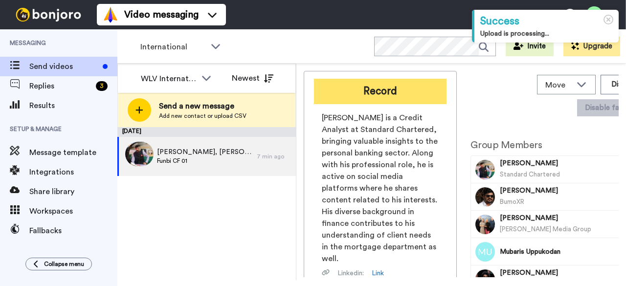
click at [387, 91] on button "Record" at bounding box center [380, 91] width 133 height 25
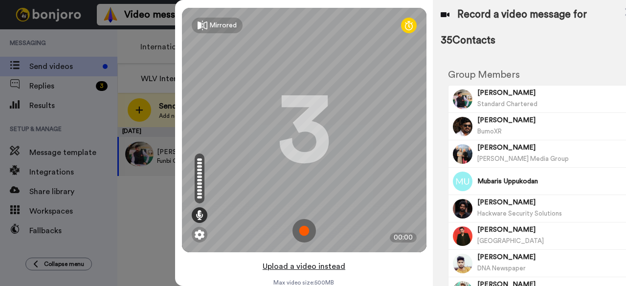
click at [303, 266] on button "Upload a video instead" at bounding box center [304, 266] width 89 height 13
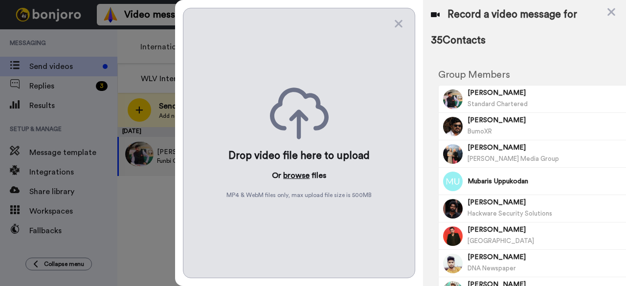
click at [300, 175] on button "browse" at bounding box center [296, 176] width 26 height 12
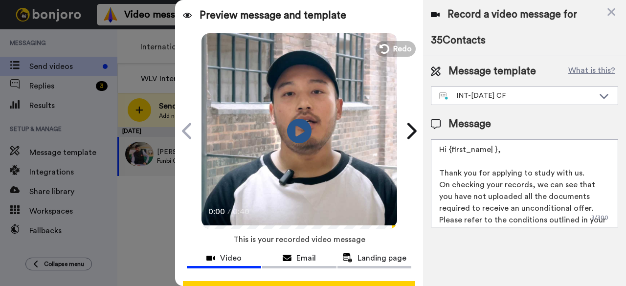
scroll to position [38, 0]
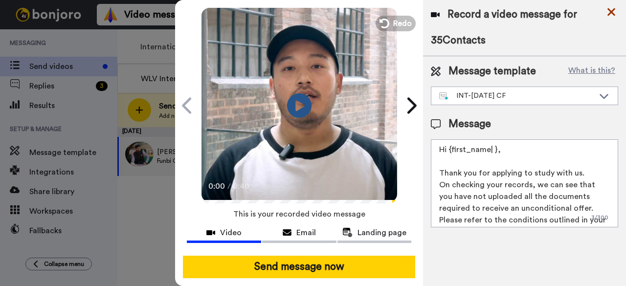
click at [610, 12] on icon at bounding box center [612, 12] width 10 height 12
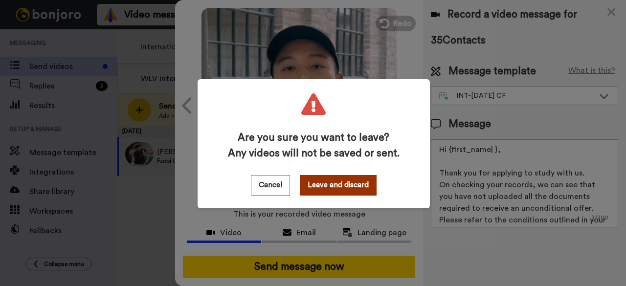
click at [333, 188] on button "Leave and discard" at bounding box center [338, 185] width 77 height 21
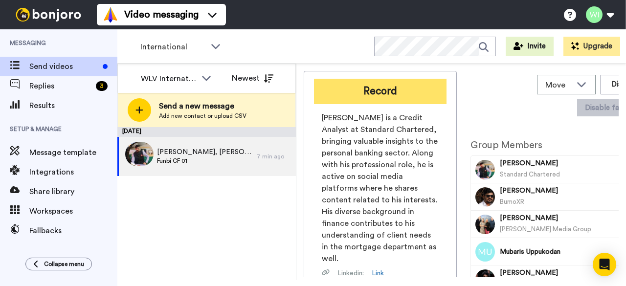
click at [393, 88] on button "Record" at bounding box center [380, 91] width 133 height 25
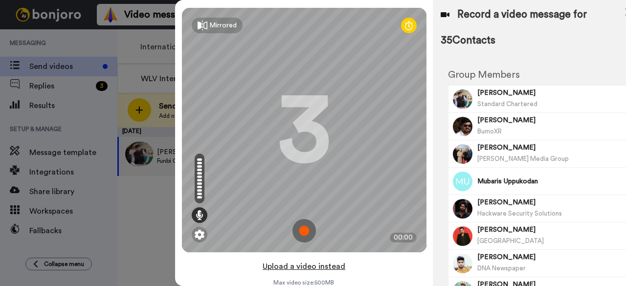
click at [317, 265] on button "Upload a video instead" at bounding box center [304, 266] width 89 height 13
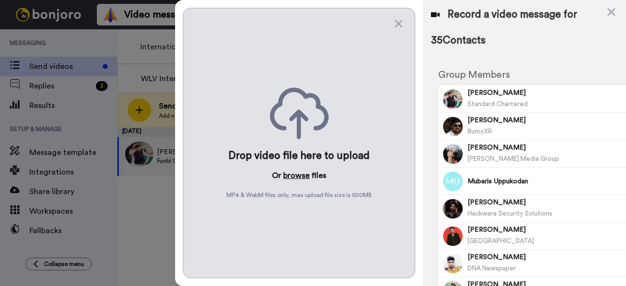
click at [296, 174] on button "browse" at bounding box center [296, 176] width 26 height 12
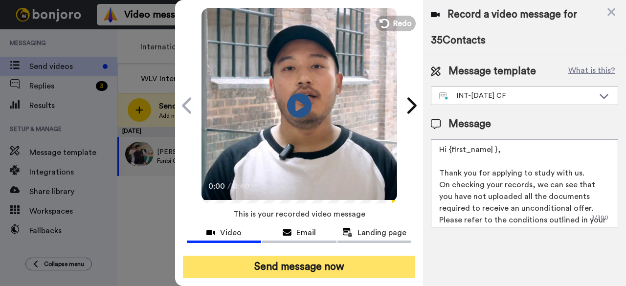
click at [322, 256] on button "Send message now" at bounding box center [299, 267] width 232 height 23
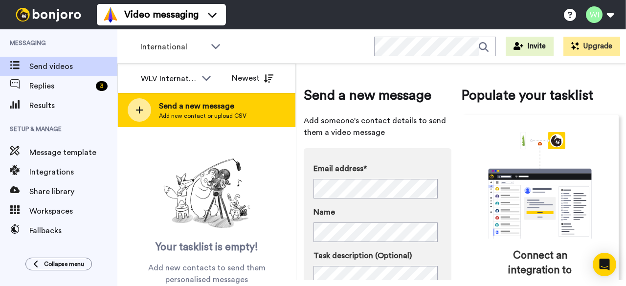
click at [255, 113] on div "Send a new message Add new contact or upload CSV" at bounding box center [207, 110] width 178 height 34
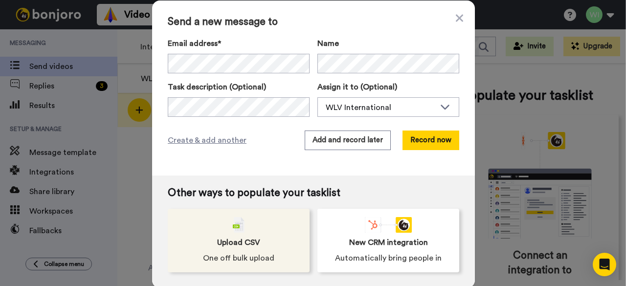
click at [220, 263] on span "One off bulk upload" at bounding box center [238, 258] width 71 height 12
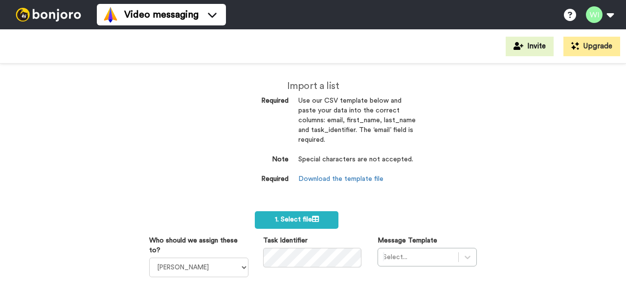
click at [465, 257] on div "Select..." at bounding box center [427, 257] width 99 height 19
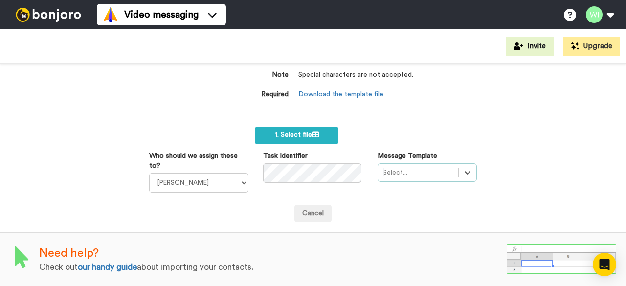
scroll to position [90, 0]
click at [584, 108] on div "Import a list Required Use our CSV template below and paste your data into the …" at bounding box center [313, 175] width 626 height 223
click at [346, 91] on link "Download the template file" at bounding box center [340, 94] width 85 height 7
click at [506, 133] on div "Import a list Required Use our CSV template below and paste your data into the …" at bounding box center [313, 175] width 626 height 223
click at [497, 95] on div "Import a list Required Use our CSV template below and paste your data into the …" at bounding box center [313, 175] width 626 height 223
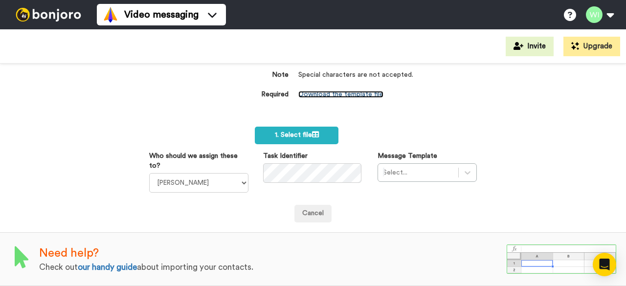
click at [358, 91] on link "Download the template file" at bounding box center [340, 94] width 85 height 7
click at [522, 139] on div "Import a list Required Use our CSV template below and paste your data into the …" at bounding box center [313, 175] width 626 height 223
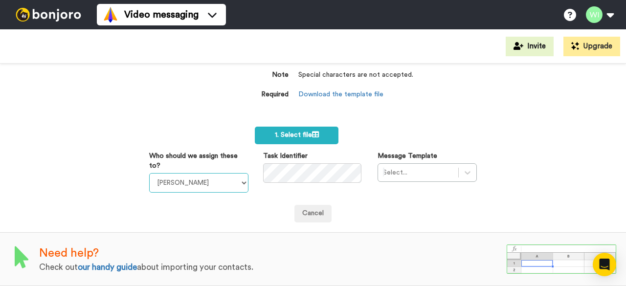
click at [238, 177] on select "[PERSON_NAME] [PERSON_NAME] WLV Academic (FSE) [PERSON_NAME] Ademokoya UK Recru…" at bounding box center [198, 183] width 99 height 20
select select "d575366b-34de-4d4d-ba6c-d2d11e507584"
click at [149, 173] on select "[PERSON_NAME] [PERSON_NAME] WLV Academic (FSE) [PERSON_NAME] Ademokoya UK Recru…" at bounding box center [198, 183] width 99 height 20
click at [241, 176] on select "Laura Wright Amarjit Duggal WLV Academic (FSE) Divandra Birla Bolutife Ademokoy…" at bounding box center [198, 183] width 99 height 20
click at [555, 155] on div "Import a list Required Use our CSV template below and paste your data into the …" at bounding box center [313, 175] width 626 height 223
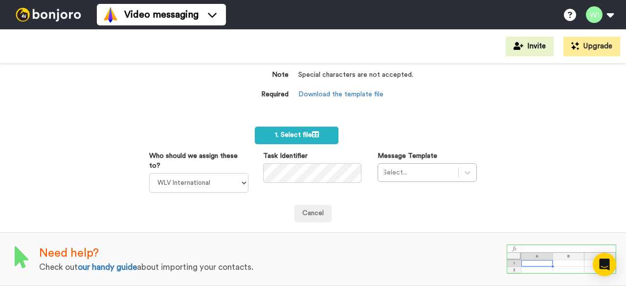
click at [610, 167] on div "Import a list Required Use our CSV template below and paste your data into the …" at bounding box center [313, 175] width 626 height 223
click at [397, 167] on div "Select..." at bounding box center [427, 172] width 99 height 19
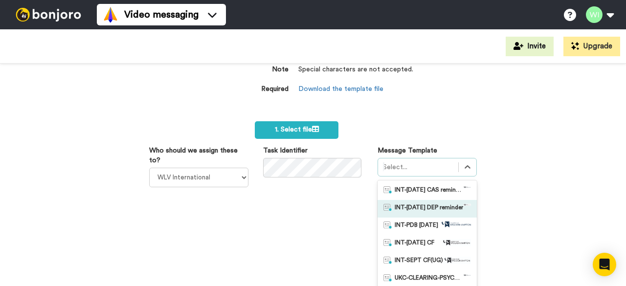
scroll to position [135, 0]
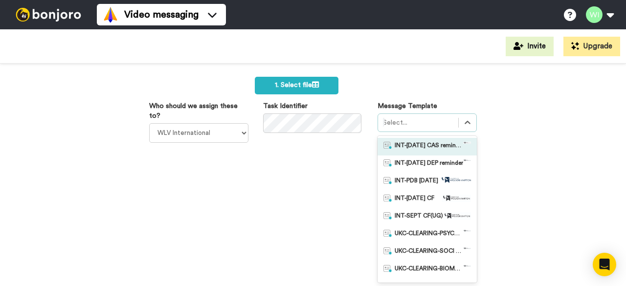
click at [426, 151] on div "INT-Sept 25 CAS reminder" at bounding box center [427, 147] width 99 height 18
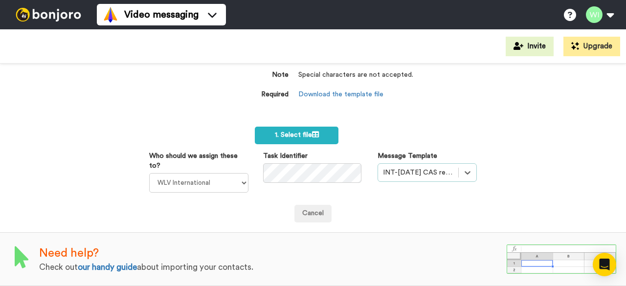
scroll to position [90, 0]
click at [304, 132] on span "1. Select file" at bounding box center [297, 135] width 44 height 7
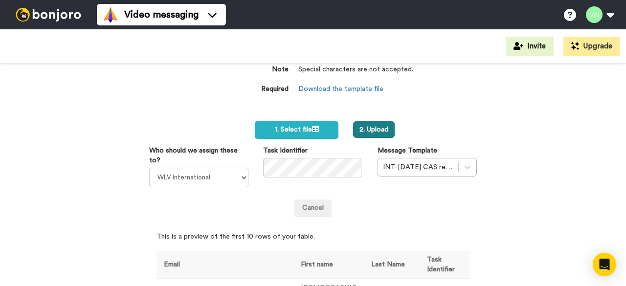
click at [372, 130] on button "2. Upload" at bounding box center [374, 129] width 42 height 17
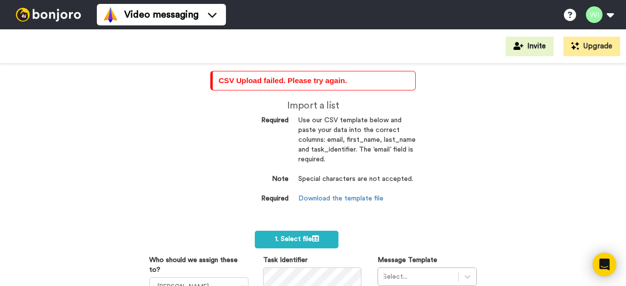
click at [596, 110] on div "CSV Upload failed. Please try again. Import a list Required Use our CSV templat…" at bounding box center [313, 175] width 626 height 223
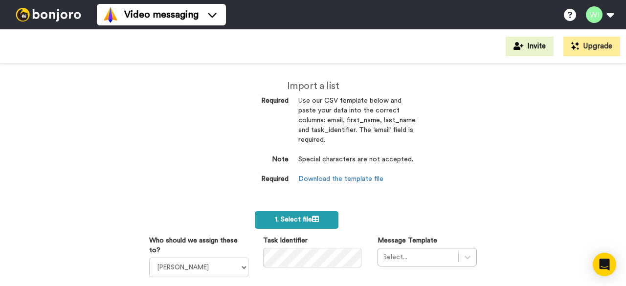
click at [323, 219] on label "1. Select file" at bounding box center [297, 220] width 84 height 18
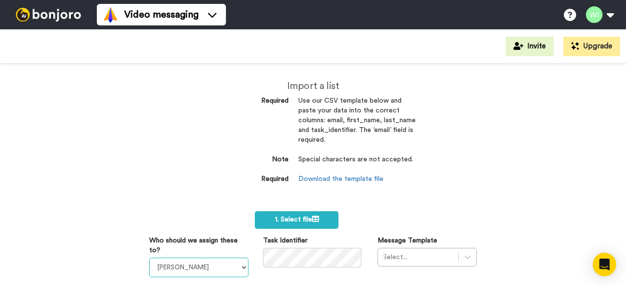
click at [237, 266] on select "[PERSON_NAME] [PERSON_NAME] WLV Academic (FSE) [PERSON_NAME] Ademokoya UK Recru…" at bounding box center [198, 268] width 99 height 20
select select "d575366b-34de-4d4d-ba6c-d2d11e507584"
click at [149, 258] on select "[PERSON_NAME] [PERSON_NAME] WLV Academic (FSE) [PERSON_NAME] Ademokoya UK Recru…" at bounding box center [198, 268] width 99 height 20
click at [415, 252] on div "Select..." at bounding box center [427, 257] width 99 height 19
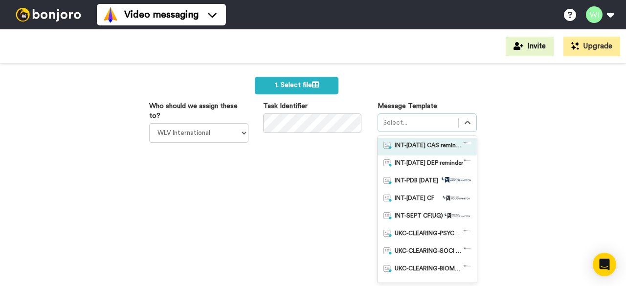
click at [417, 147] on span "INT-[DATE] CAS reminder" at bounding box center [429, 147] width 68 height 10
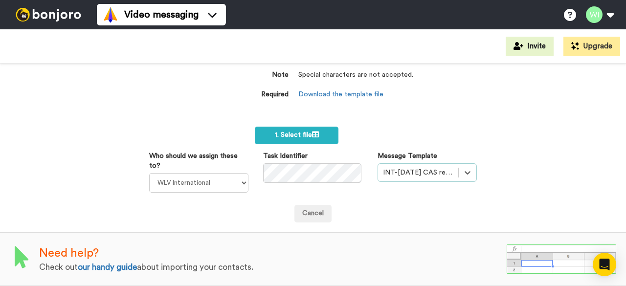
scroll to position [90, 0]
click at [302, 132] on span "1. Select file" at bounding box center [297, 135] width 44 height 7
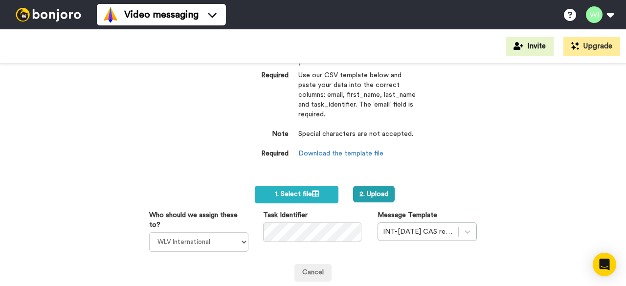
scroll to position [0, 0]
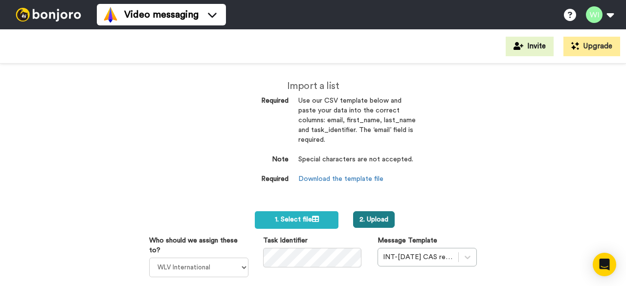
click at [376, 216] on button "2. Upload" at bounding box center [374, 219] width 42 height 17
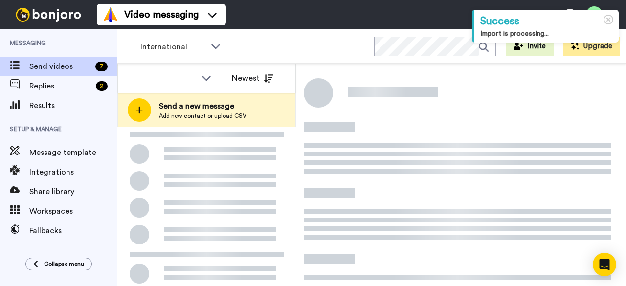
scroll to position [35, 0]
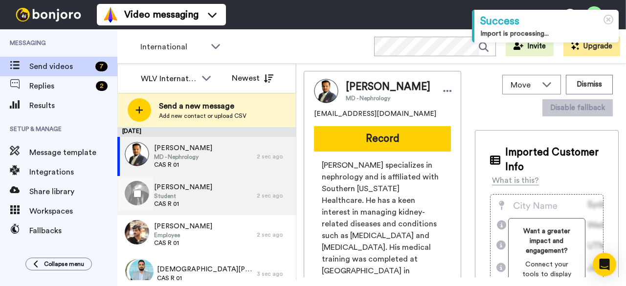
scroll to position [248, 0]
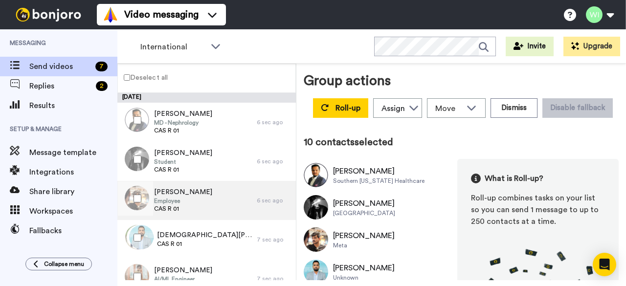
scroll to position [213, 0]
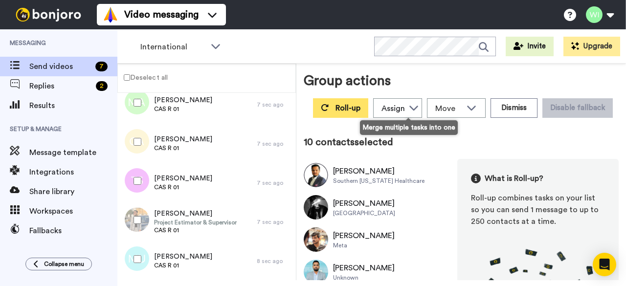
click at [368, 103] on button "Roll-up" at bounding box center [340, 108] width 55 height 20
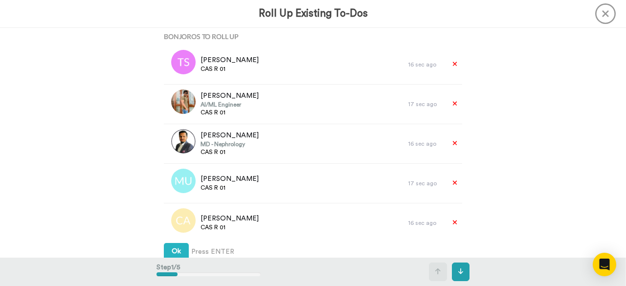
click at [608, 10] on icon at bounding box center [605, 13] width 21 height 21
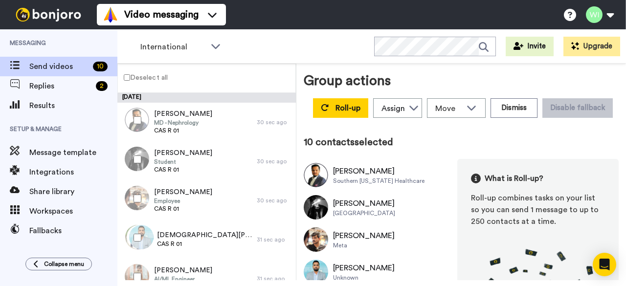
click at [430, 122] on div "Roll-up Assign Laura Wright Amarjit Duggal WLV Academic (FSE) Divandra Birla Bo…" at bounding box center [463, 107] width 312 height 27
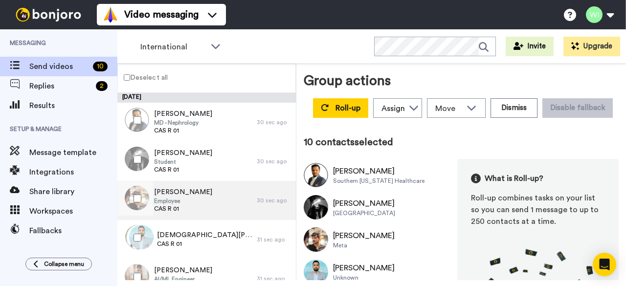
scroll to position [213, 0]
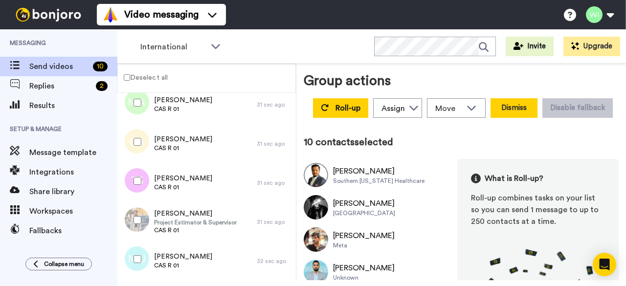
click at [538, 107] on button "Dismiss" at bounding box center [514, 108] width 47 height 20
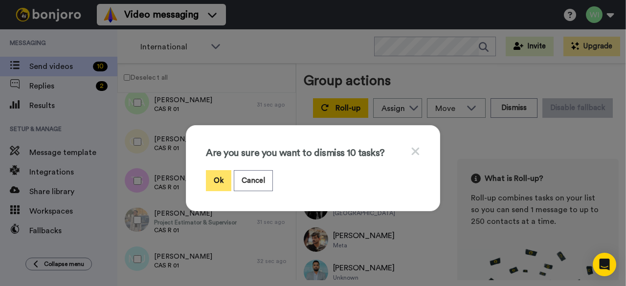
click at [211, 184] on button "Ok" at bounding box center [218, 180] width 25 height 21
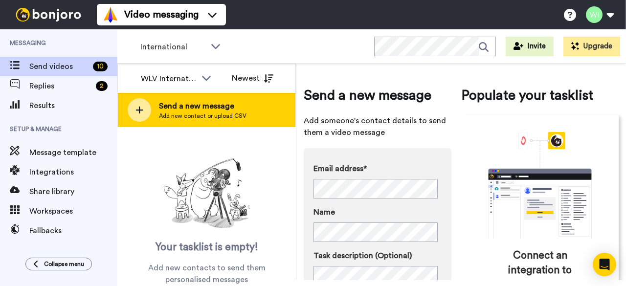
click at [226, 122] on div "Send a new message Add new contact or upload CSV" at bounding box center [207, 110] width 178 height 34
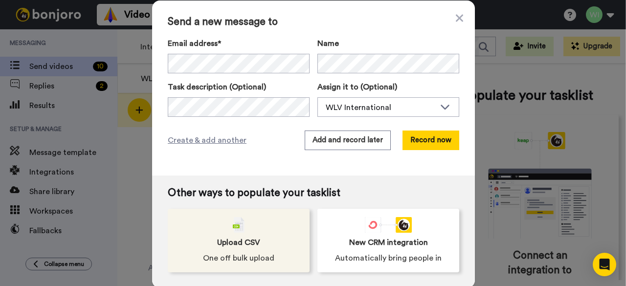
click at [224, 242] on span "Upload CSV" at bounding box center [238, 243] width 43 height 12
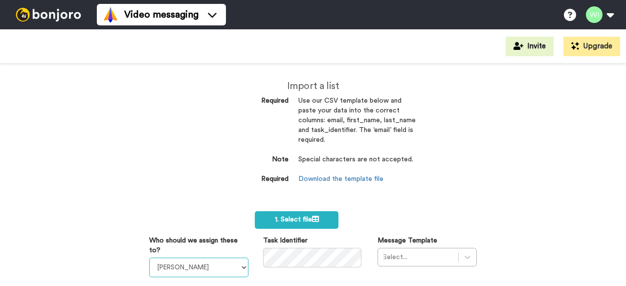
drag, startPoint x: 0, startPoint y: 0, endPoint x: 240, endPoint y: 265, distance: 357.1
click at [240, 265] on select "[PERSON_NAME] [PERSON_NAME] WLV Academic (FSE) [PERSON_NAME] Ademokoya UK Recru…" at bounding box center [198, 268] width 99 height 20
select select "d575366b-34de-4d4d-ba6c-d2d11e507584"
click at [149, 258] on select "[PERSON_NAME] [PERSON_NAME] WLV Academic (FSE) [PERSON_NAME] Ademokoya UK Recru…" at bounding box center [198, 268] width 99 height 20
click at [406, 262] on div "Select..." at bounding box center [427, 257] width 99 height 19
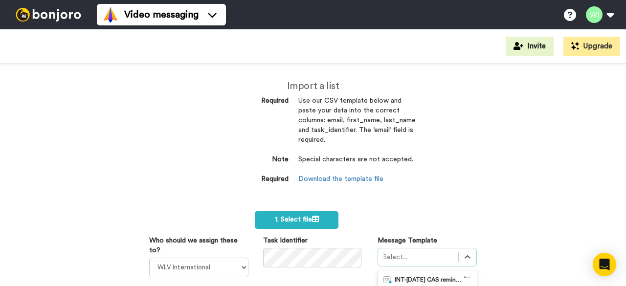
scroll to position [135, 0]
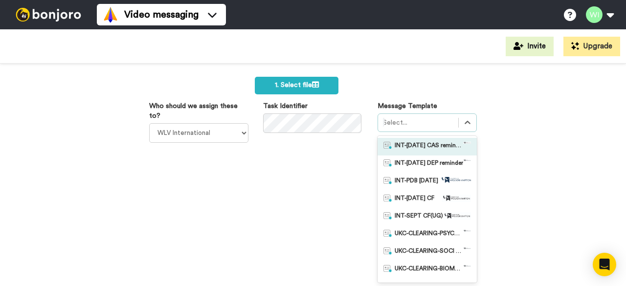
click at [423, 147] on span "INT-[DATE] CAS reminder" at bounding box center [429, 147] width 68 height 10
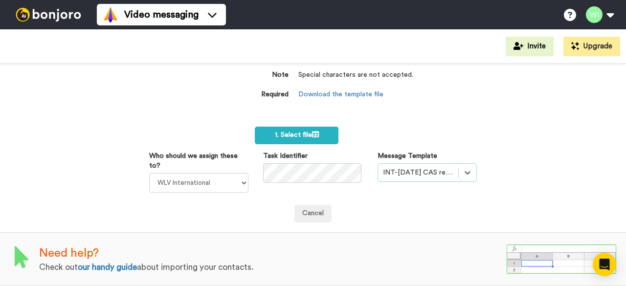
scroll to position [90, 0]
click at [288, 132] on span "1. Select file" at bounding box center [297, 135] width 44 height 7
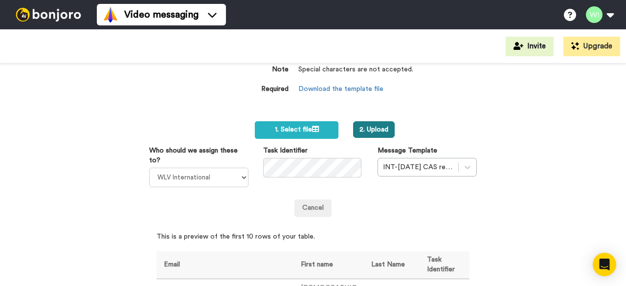
click at [371, 128] on button "2. Upload" at bounding box center [374, 129] width 42 height 17
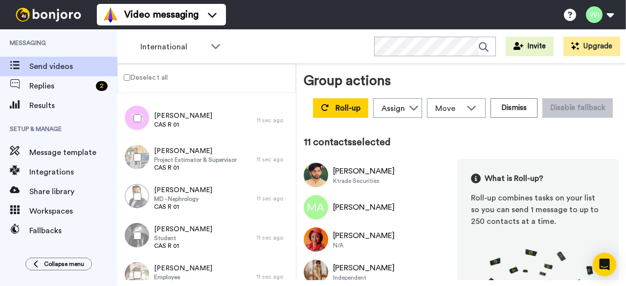
scroll to position [252, 0]
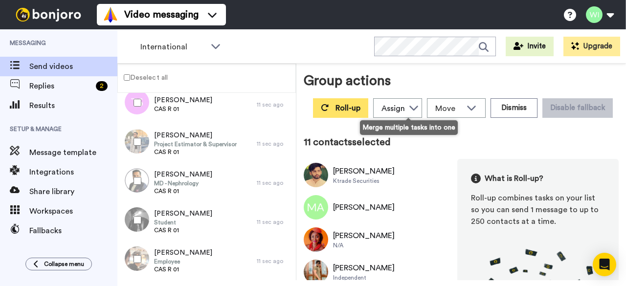
click at [361, 107] on span "Roll-up" at bounding box center [348, 108] width 25 height 8
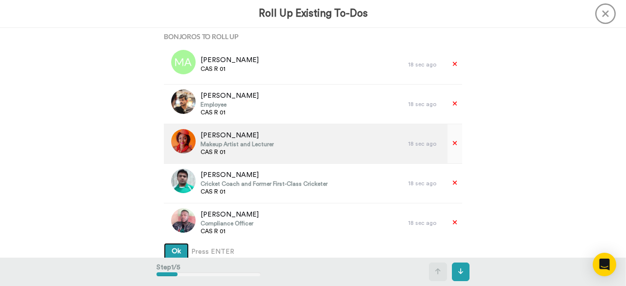
scroll to position [238, 0]
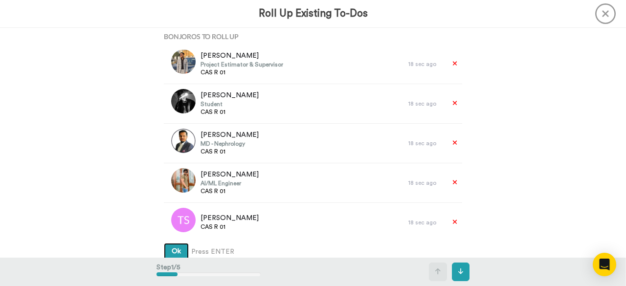
click at [177, 249] on span "Ok" at bounding box center [176, 251] width 9 height 7
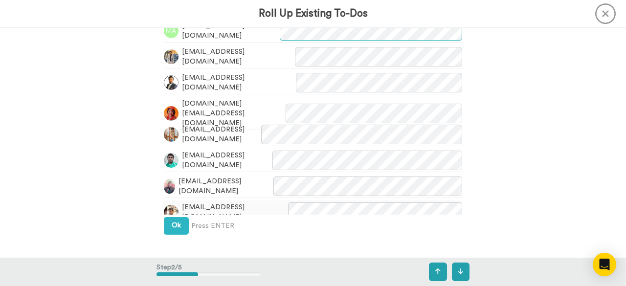
scroll to position [308, 0]
click at [175, 229] on button "Ok" at bounding box center [176, 226] width 25 height 18
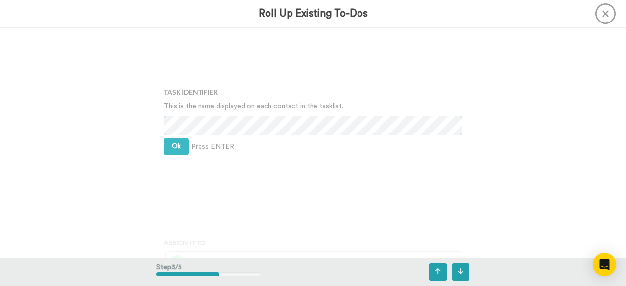
scroll to position [520, 0]
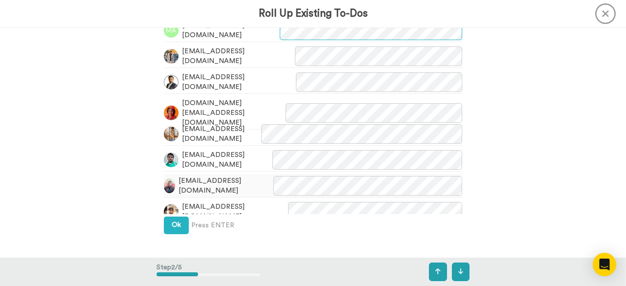
scroll to position [90, 0]
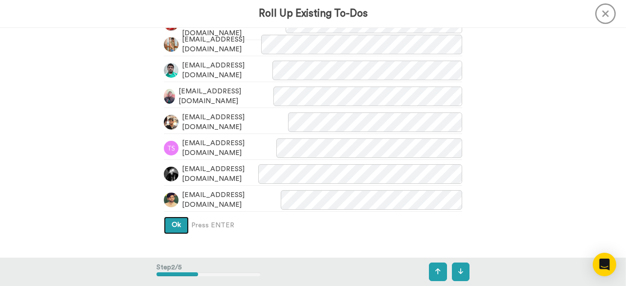
click at [167, 222] on button "Ok" at bounding box center [176, 226] width 25 height 18
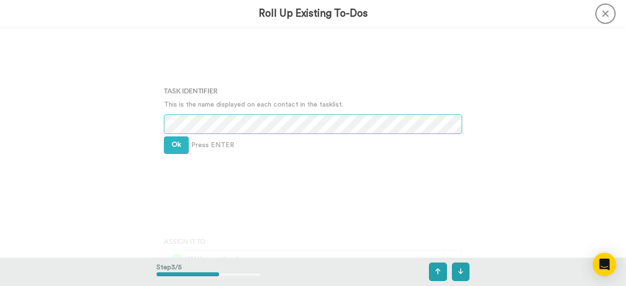
scroll to position [520, 0]
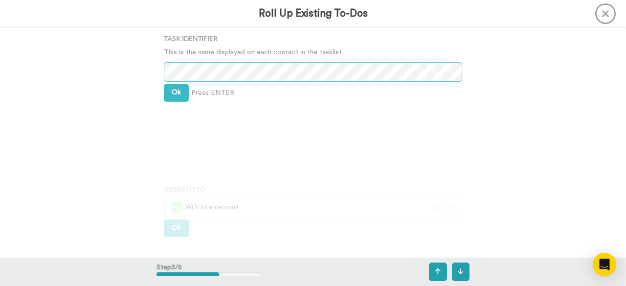
scroll to position [588, 0]
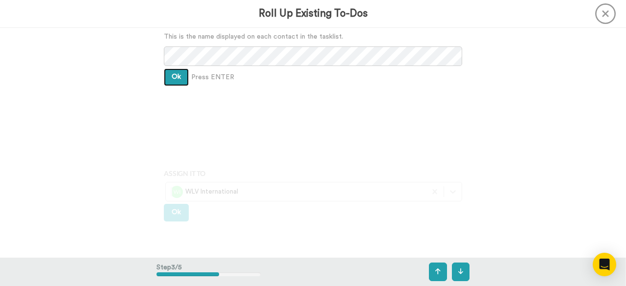
click at [175, 79] on span "Ok" at bounding box center [176, 76] width 9 height 7
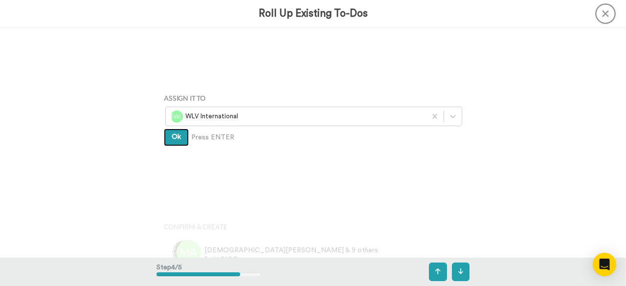
click at [178, 133] on button "Ok" at bounding box center [176, 138] width 25 height 18
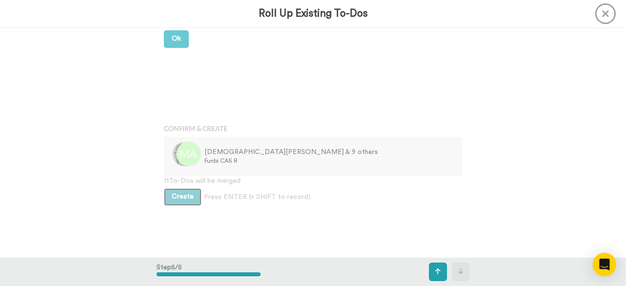
scroll to position [763, 0]
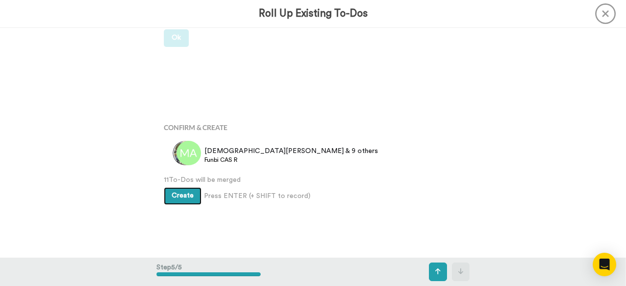
click at [186, 197] on span "Create" at bounding box center [183, 195] width 22 height 7
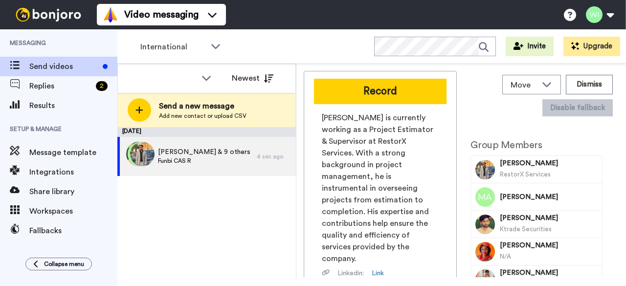
click at [413, 94] on button "Record" at bounding box center [380, 91] width 133 height 25
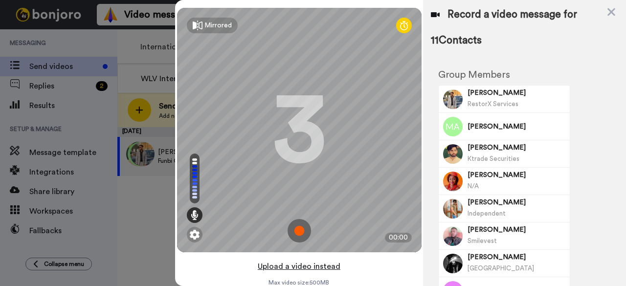
click at [316, 267] on button "Upload a video instead" at bounding box center [299, 266] width 89 height 13
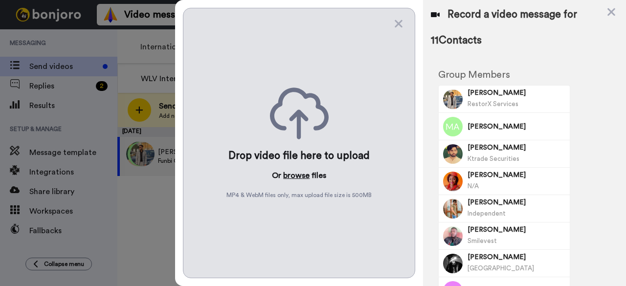
click at [296, 170] on button "browse" at bounding box center [296, 176] width 26 height 12
click at [399, 28] on icon at bounding box center [399, 24] width 10 height 12
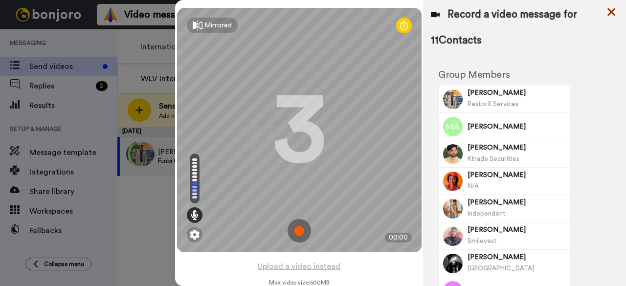
click at [610, 10] on icon at bounding box center [612, 12] width 8 height 8
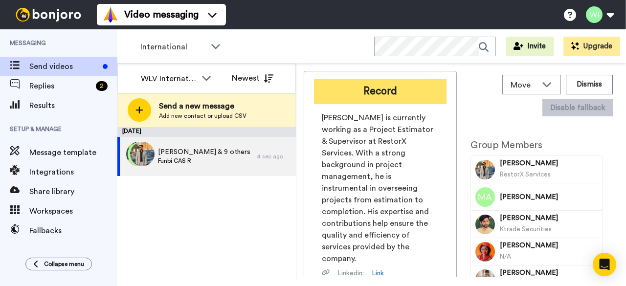
click at [412, 96] on button "Record" at bounding box center [380, 91] width 133 height 25
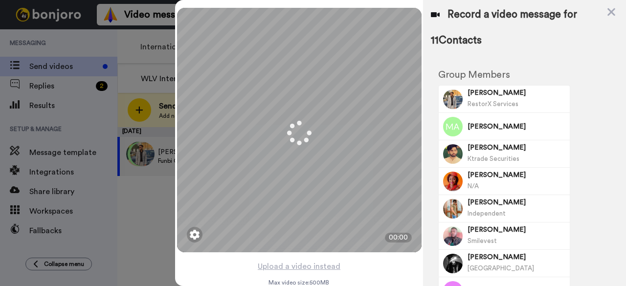
scroll to position [34, 0]
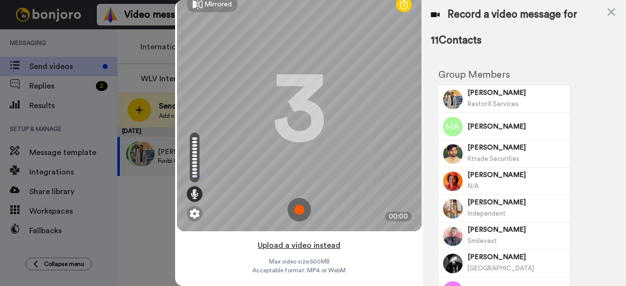
click at [320, 239] on button "Upload a video instead" at bounding box center [299, 245] width 89 height 13
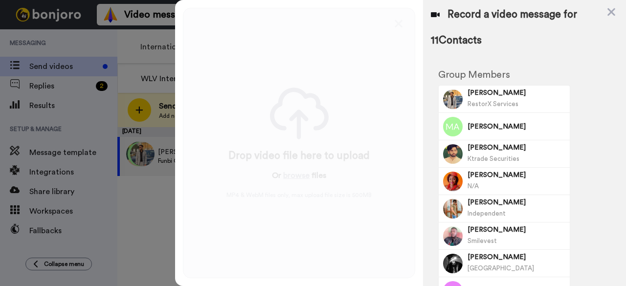
scroll to position [0, 0]
click at [295, 173] on button "browse" at bounding box center [296, 176] width 26 height 12
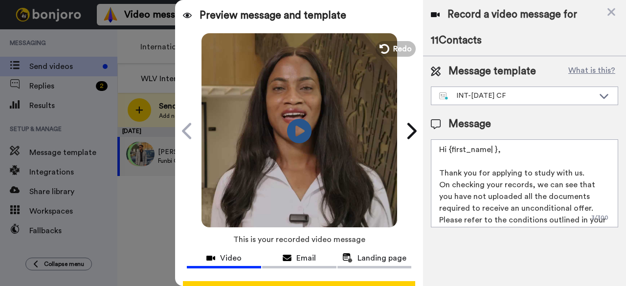
scroll to position [38, 0]
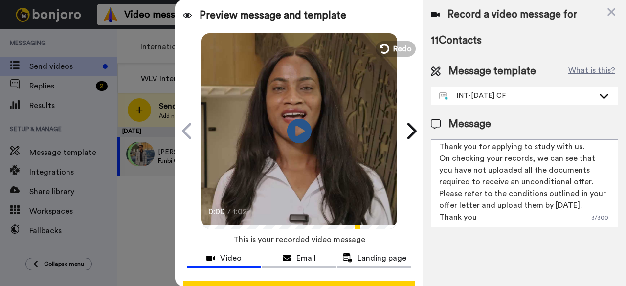
click at [603, 97] on icon at bounding box center [604, 96] width 9 height 5
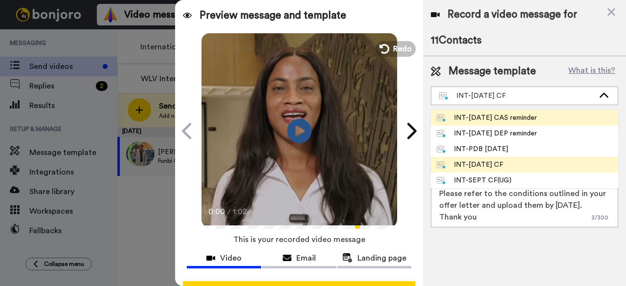
click at [512, 122] on div "INT-Sept 25 CAS reminder" at bounding box center [487, 118] width 100 height 10
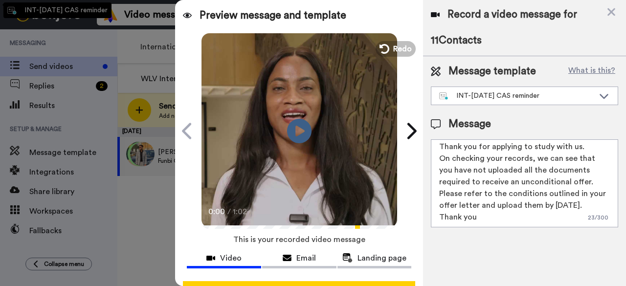
type textarea "Hi {first_name| }, This is a final reminder that the CAS request deadline is fa…"
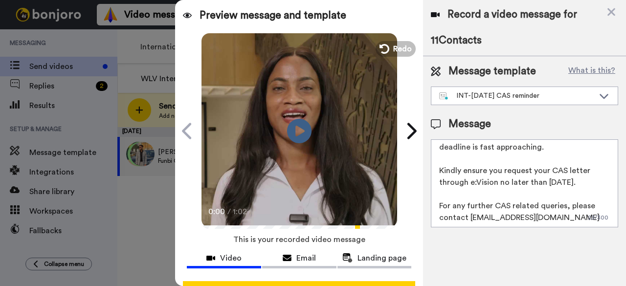
scroll to position [38, 2]
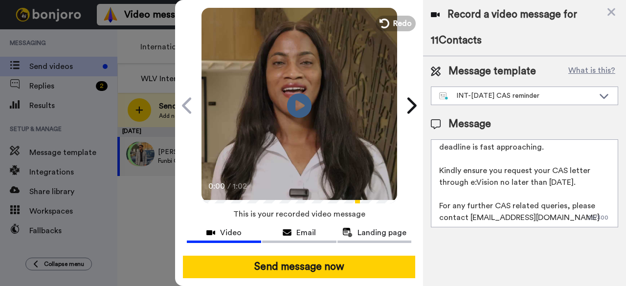
click at [578, 24] on div "Record a video message for 11 Contacts" at bounding box center [524, 28] width 187 height 40
click at [611, 10] on icon at bounding box center [612, 12] width 8 height 8
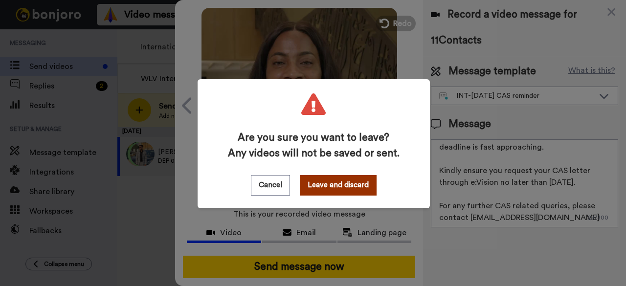
click at [325, 185] on button "Leave and discard" at bounding box center [338, 185] width 77 height 21
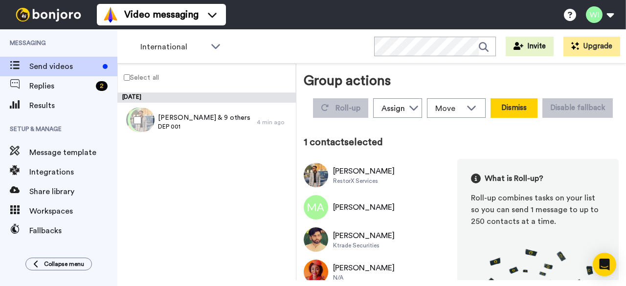
click at [538, 105] on button "Dismiss" at bounding box center [514, 108] width 47 height 20
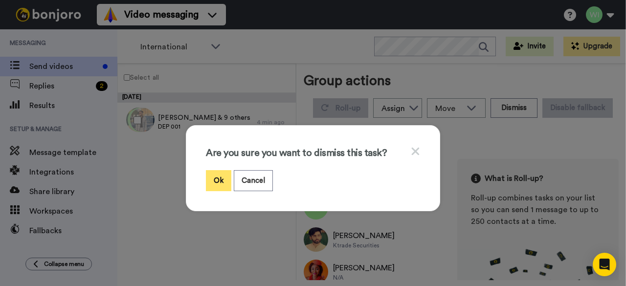
click at [214, 175] on button "Ok" at bounding box center [218, 180] width 25 height 21
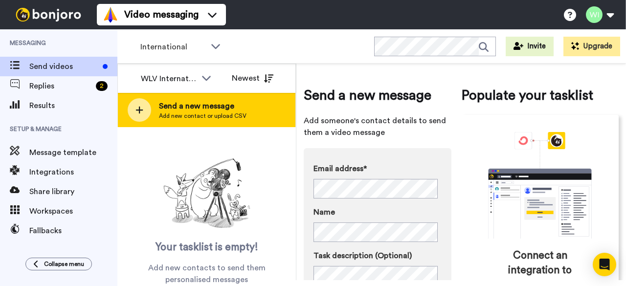
click at [220, 101] on span "Send a new message" at bounding box center [203, 106] width 88 height 12
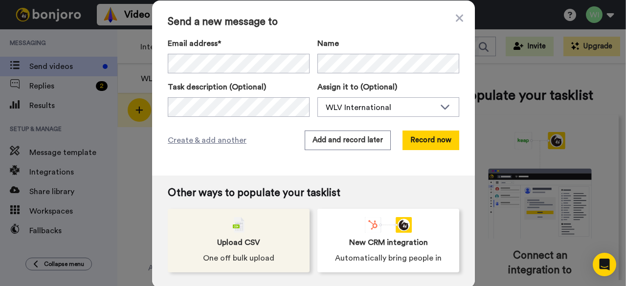
click at [238, 233] on div "Upload CSV One off bulk upload" at bounding box center [239, 241] width 142 height 64
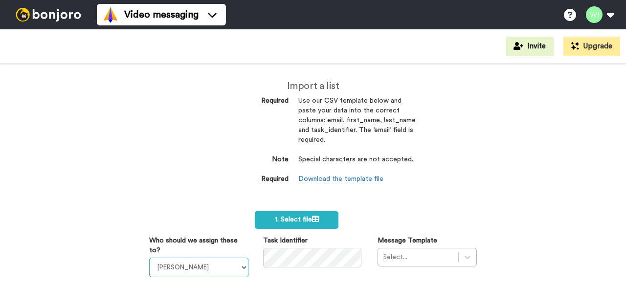
click at [236, 264] on select "[PERSON_NAME] [PERSON_NAME] WLV Academic (FSE) [PERSON_NAME] Ademokoya UK Recru…" at bounding box center [198, 268] width 99 height 20
select select "d575366b-34de-4d4d-ba6c-d2d11e507584"
click at [149, 258] on select "[PERSON_NAME] [PERSON_NAME] WLV Academic (FSE) [PERSON_NAME] Ademokoya UK Recru…" at bounding box center [198, 268] width 99 height 20
click at [438, 256] on div "Select..." at bounding box center [427, 257] width 99 height 19
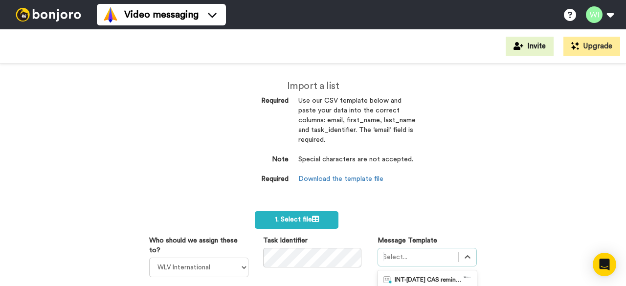
scroll to position [135, 0]
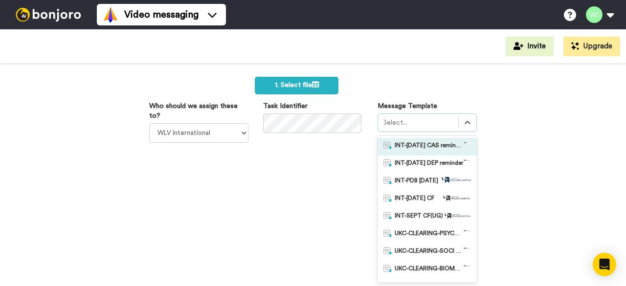
click at [431, 148] on span "INT-Sept 25 CAS reminder" at bounding box center [429, 147] width 68 height 10
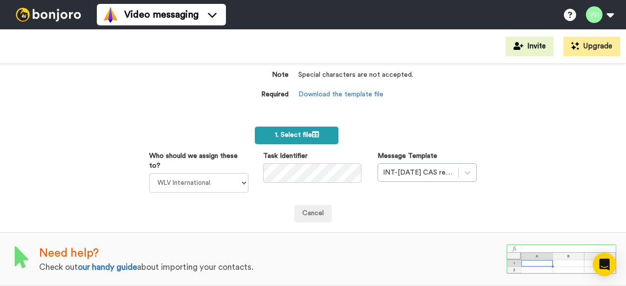
click at [284, 132] on span "1. Select file" at bounding box center [297, 135] width 44 height 7
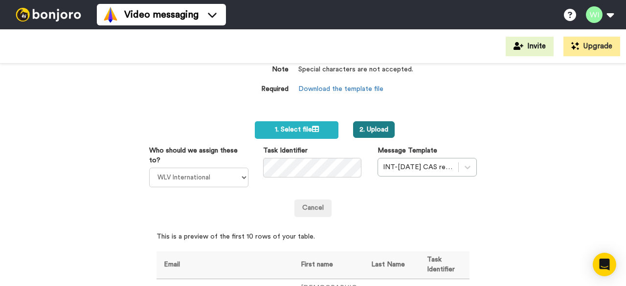
click at [380, 130] on button "2. Upload" at bounding box center [374, 129] width 42 height 17
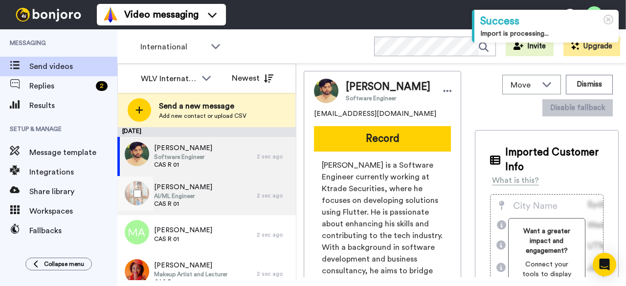
scroll to position [287, 0]
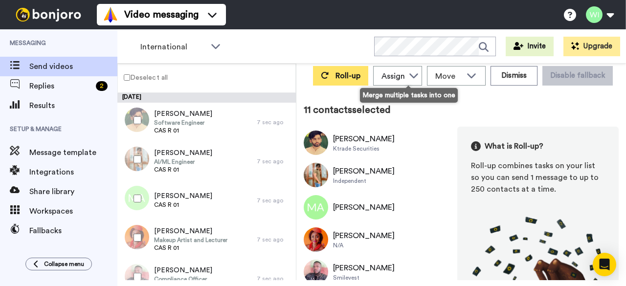
click at [361, 74] on span "Roll-up" at bounding box center [348, 76] width 25 height 8
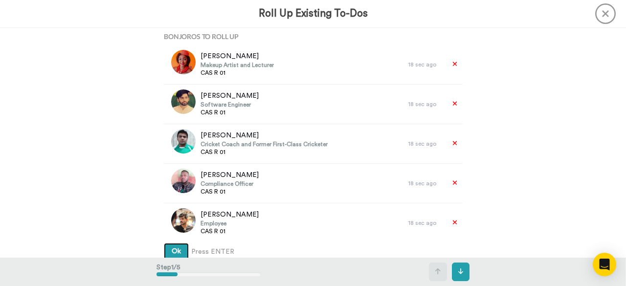
click at [176, 247] on button "Ok" at bounding box center [176, 252] width 25 height 18
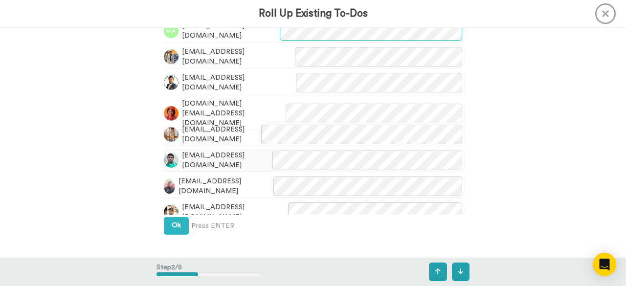
scroll to position [308, 0]
click at [180, 222] on button "Ok" at bounding box center [176, 226] width 25 height 18
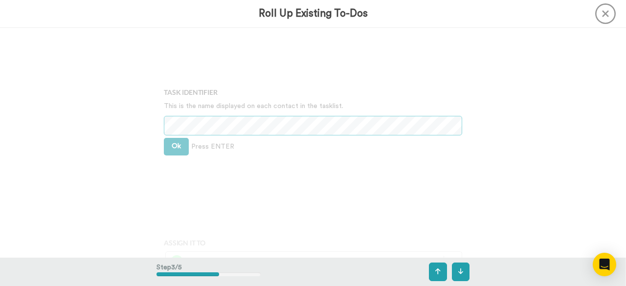
scroll to position [520, 0]
click at [181, 143] on button "Ok" at bounding box center [176, 145] width 25 height 18
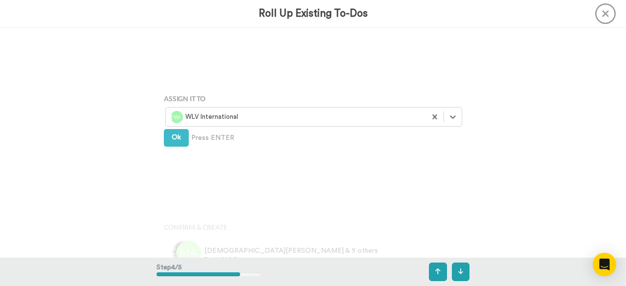
scroll to position [664, 0]
click at [176, 132] on button "Ok" at bounding box center [176, 138] width 25 height 18
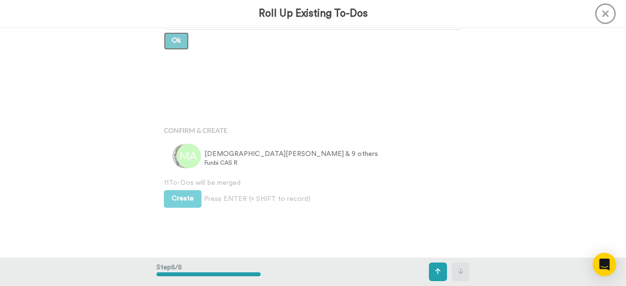
scroll to position [763, 0]
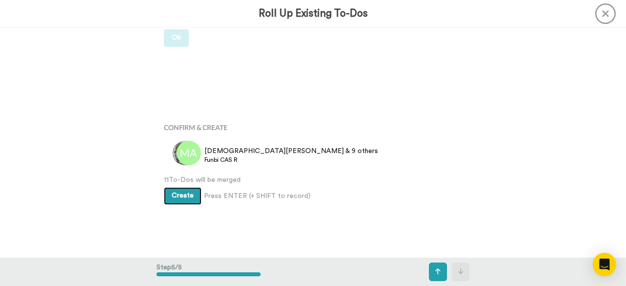
click at [177, 198] on span "Create" at bounding box center [183, 195] width 22 height 7
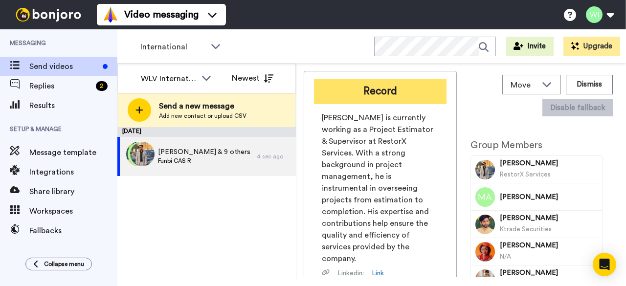
click at [393, 92] on button "Record" at bounding box center [380, 91] width 133 height 25
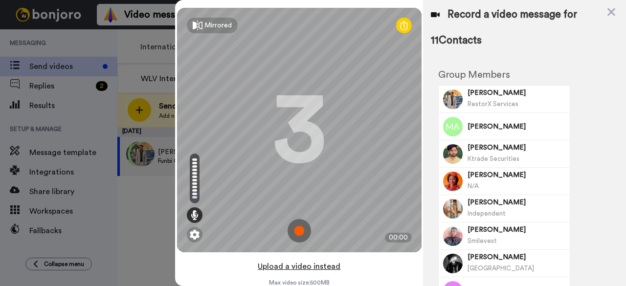
click at [293, 265] on button "Upload a video instead" at bounding box center [299, 266] width 89 height 13
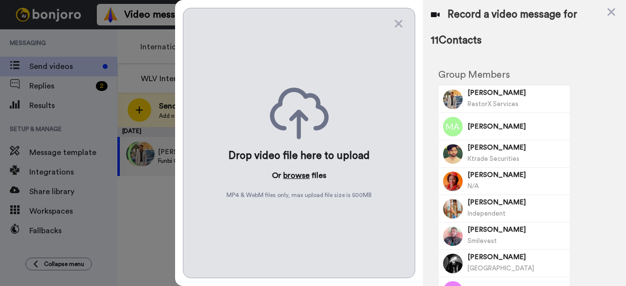
click at [303, 175] on button "browse" at bounding box center [296, 176] width 26 height 12
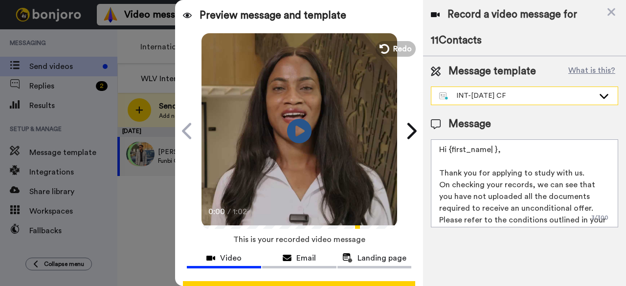
click at [603, 96] on icon at bounding box center [604, 96] width 9 height 5
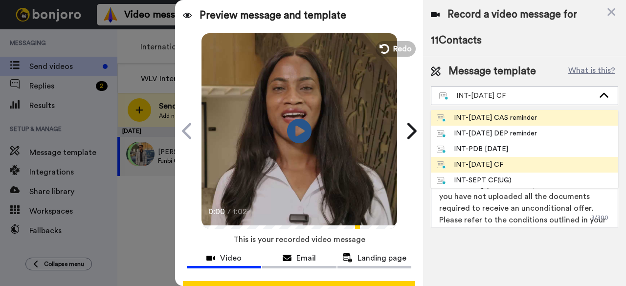
click at [529, 116] on div "INT-Sept 25 CAS reminder" at bounding box center [487, 118] width 100 height 10
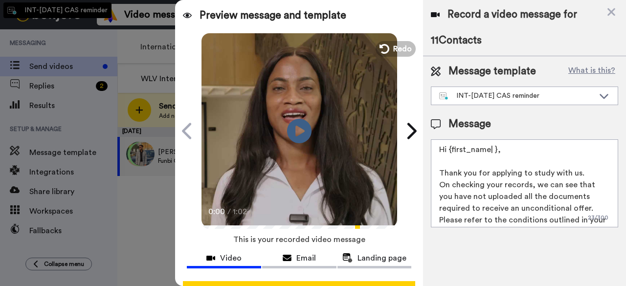
type textarea "Hi {first_name| }, This is a final reminder that the CAS request deadline is fa…"
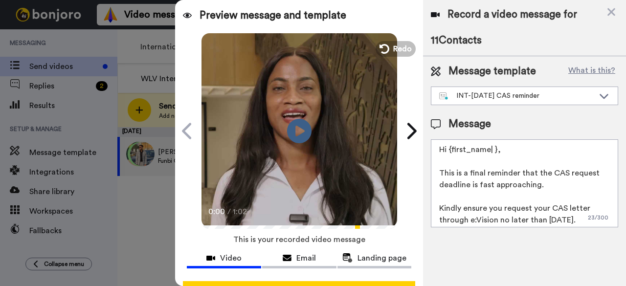
scroll to position [38, 0]
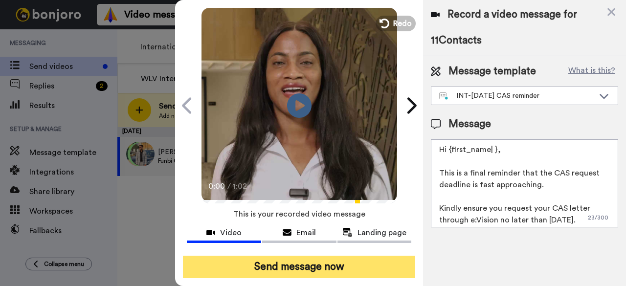
click at [304, 256] on button "Send message now" at bounding box center [299, 267] width 232 height 23
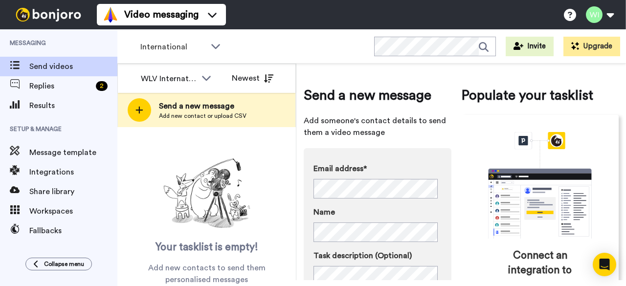
scroll to position [151, 0]
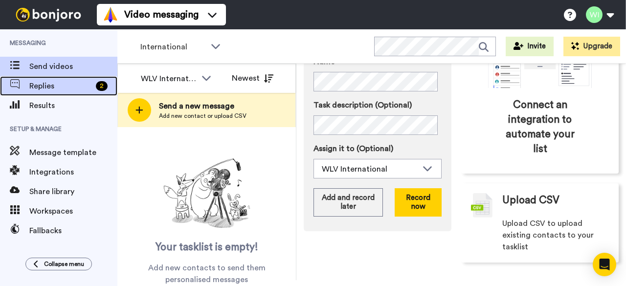
click at [63, 88] on span "Replies" at bounding box center [60, 86] width 63 height 12
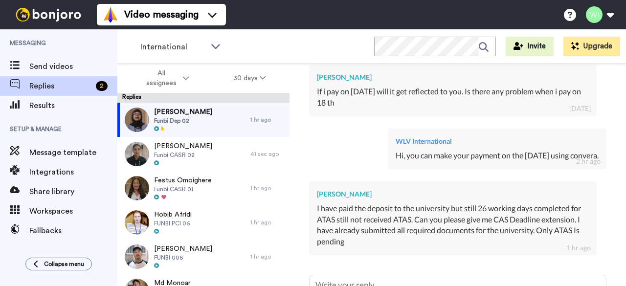
type textarea "x"
